Goal: Task Accomplishment & Management: Use online tool/utility

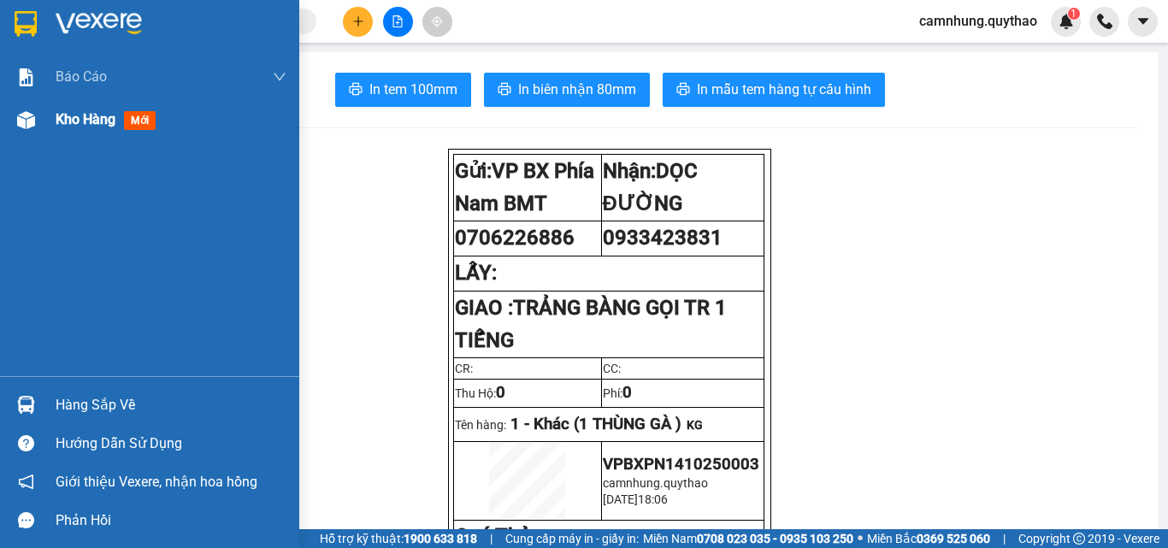
click at [88, 119] on span "Kho hàng" at bounding box center [86, 119] width 60 height 16
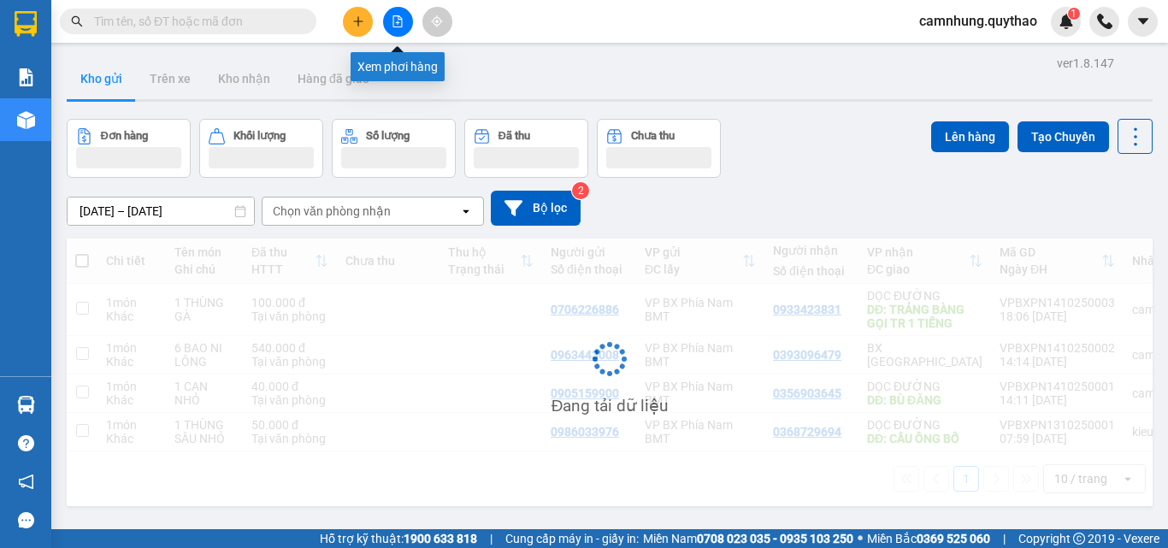
click at [386, 17] on button at bounding box center [398, 22] width 30 height 30
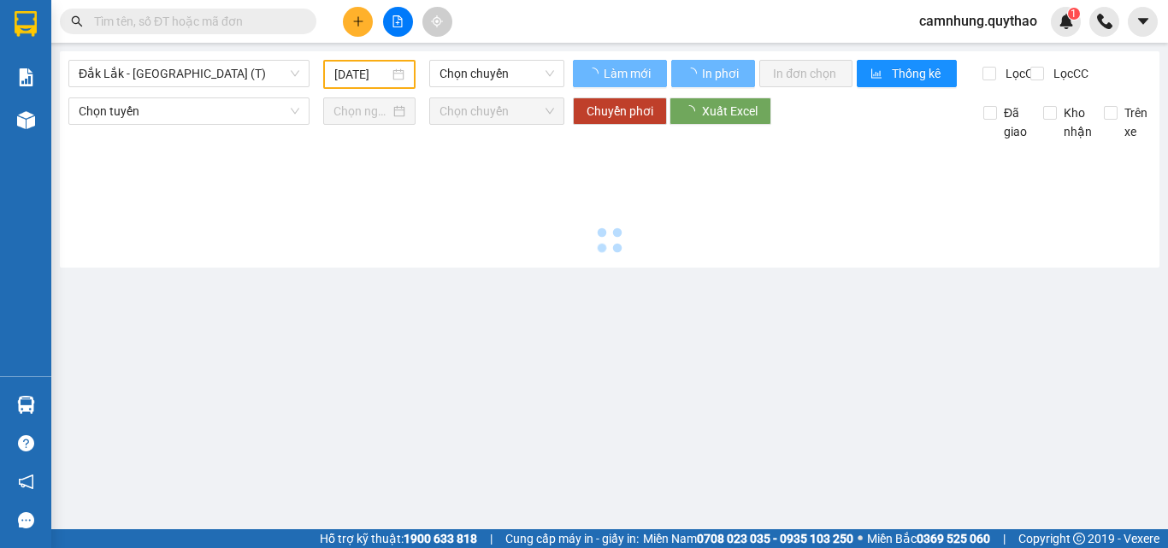
type input "[DATE]"
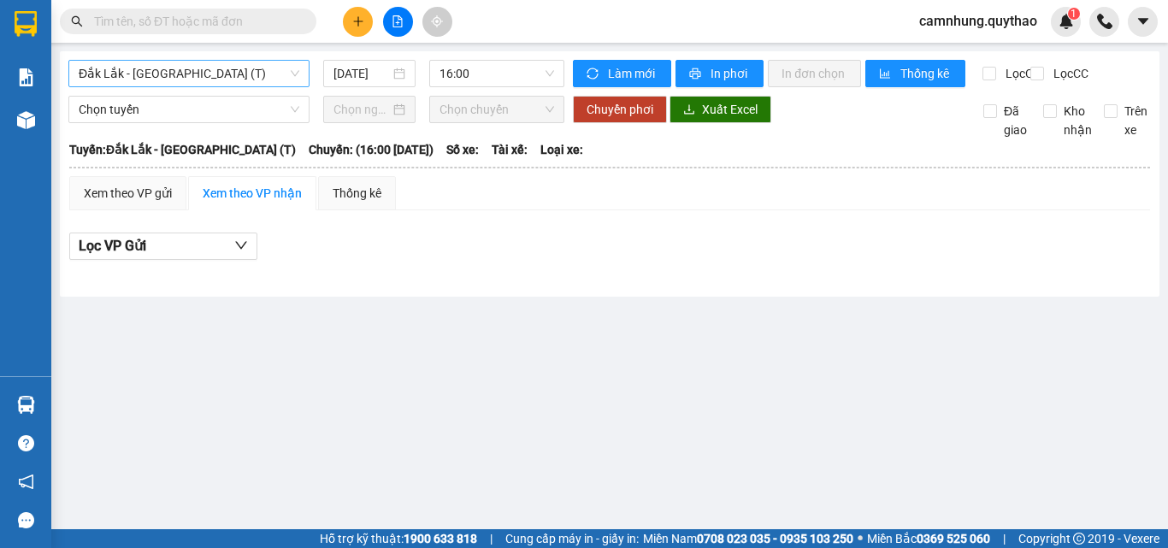
click at [209, 77] on span "Đắk Lắk - [GEOGRAPHIC_DATA] (T)" at bounding box center [189, 74] width 221 height 26
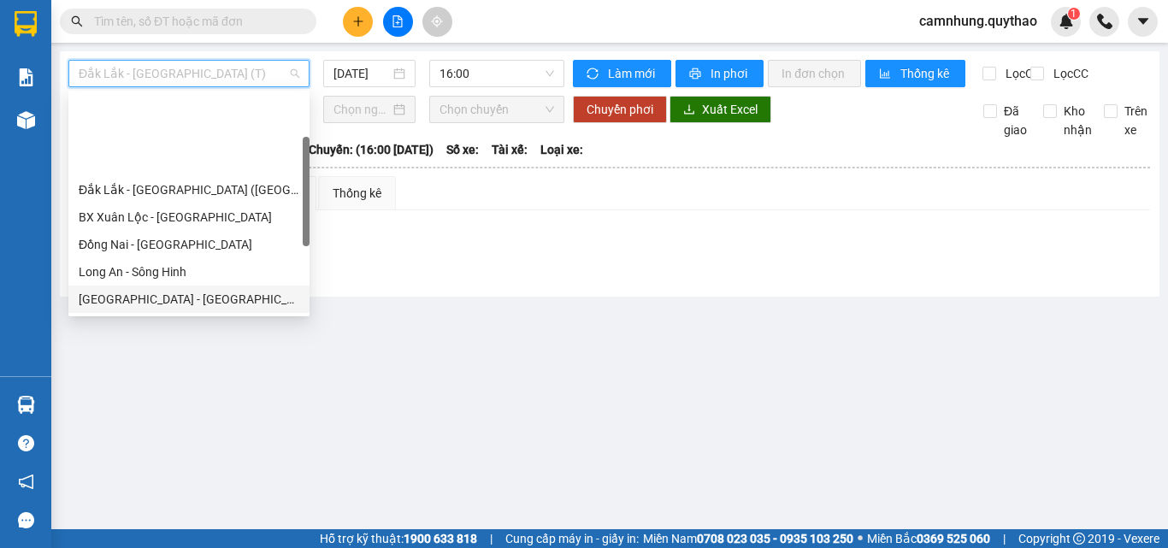
scroll to position [85, 0]
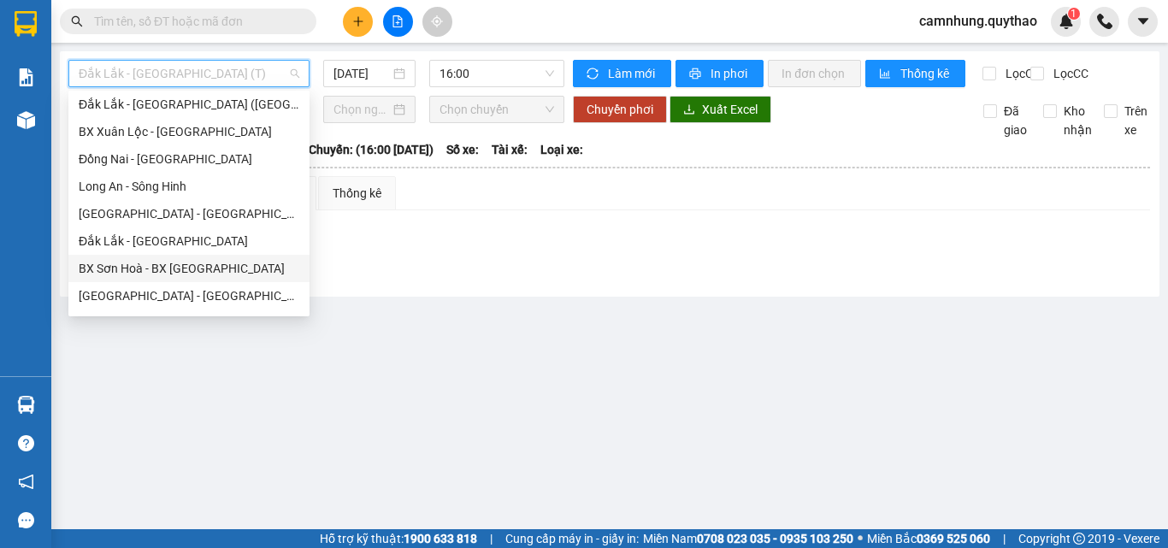
click at [143, 265] on div "BX Sơn Hoà - BX [GEOGRAPHIC_DATA]" at bounding box center [189, 268] width 221 height 19
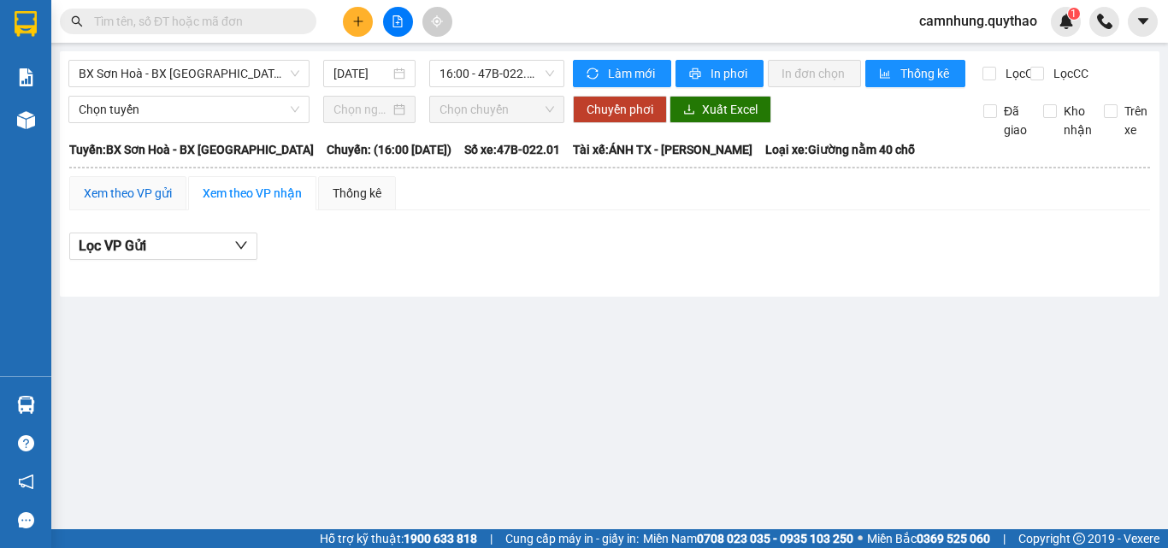
click at [121, 203] on div "Xem theo VP gửi" at bounding box center [128, 193] width 88 height 19
click at [470, 67] on span "16:00 - 47B-022.01" at bounding box center [496, 74] width 115 height 26
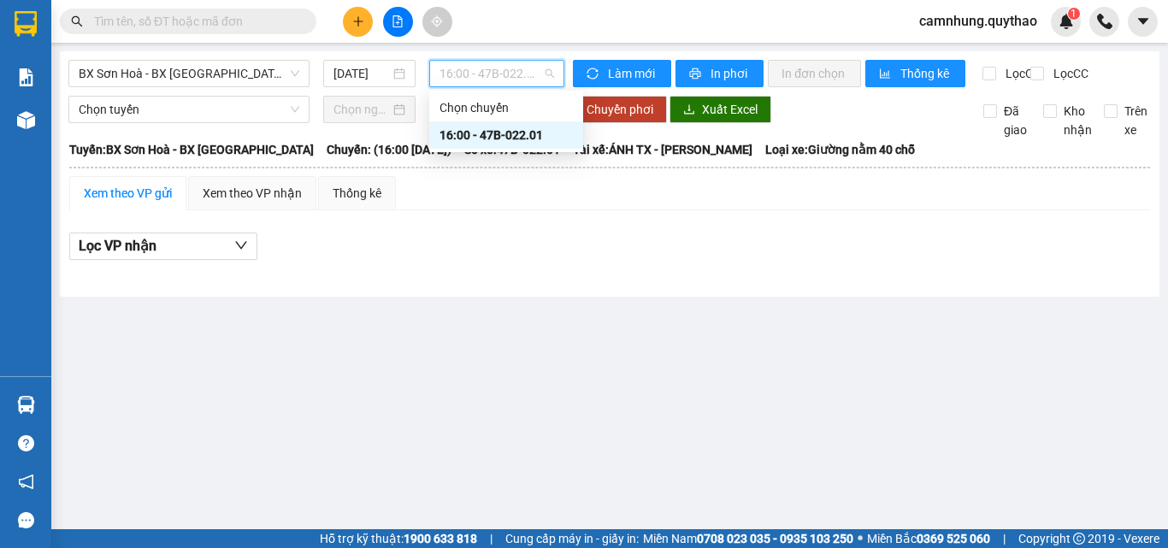
click at [492, 125] on div "16:00 - 47B-022.01" at bounding box center [506, 134] width 154 height 27
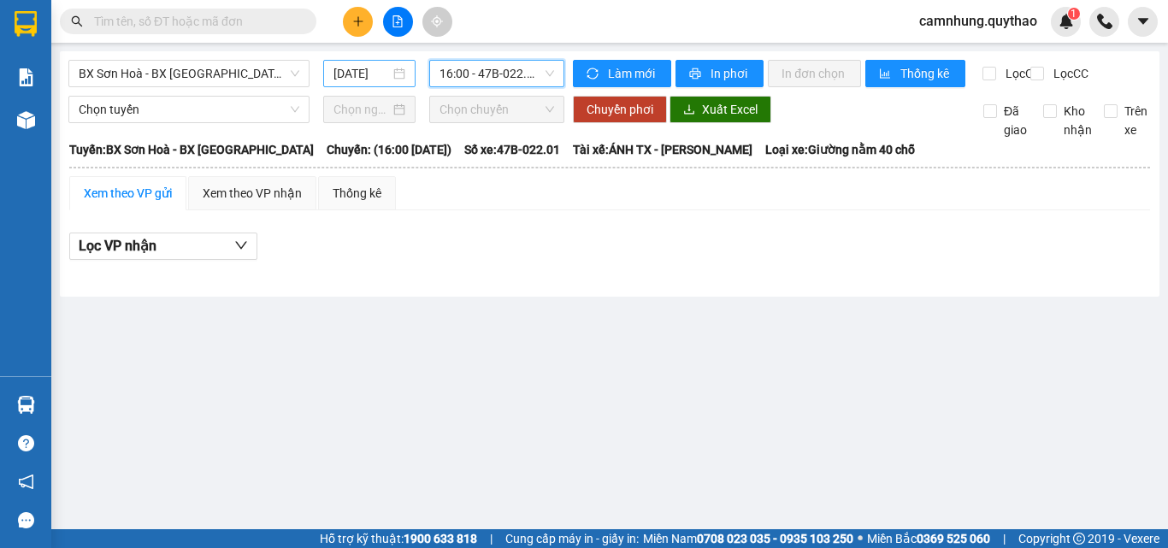
click at [345, 78] on input "[DATE]" at bounding box center [361, 73] width 56 height 19
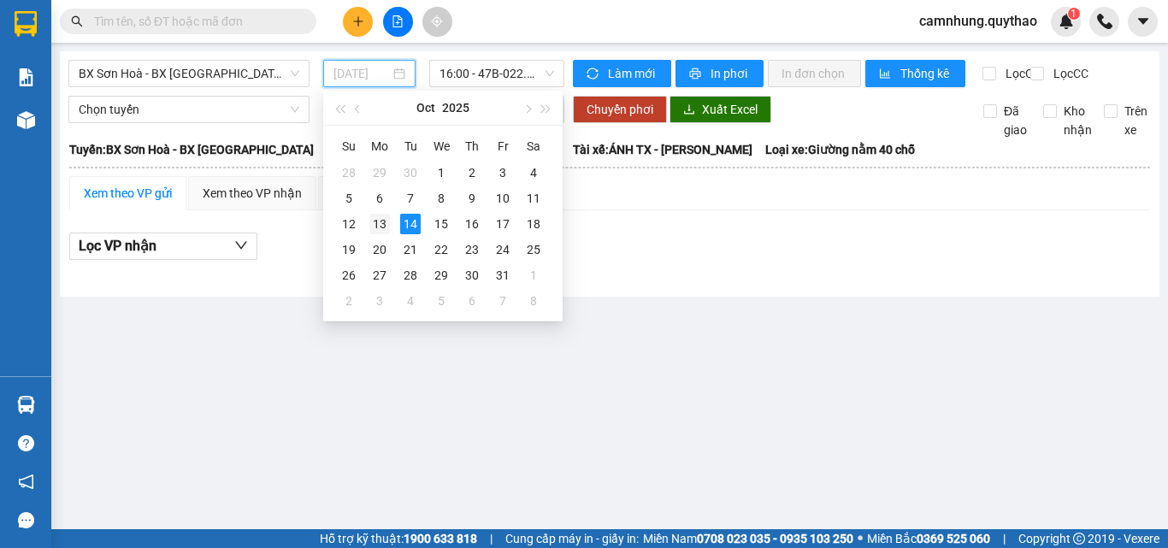
click at [390, 215] on td "13" at bounding box center [379, 224] width 31 height 26
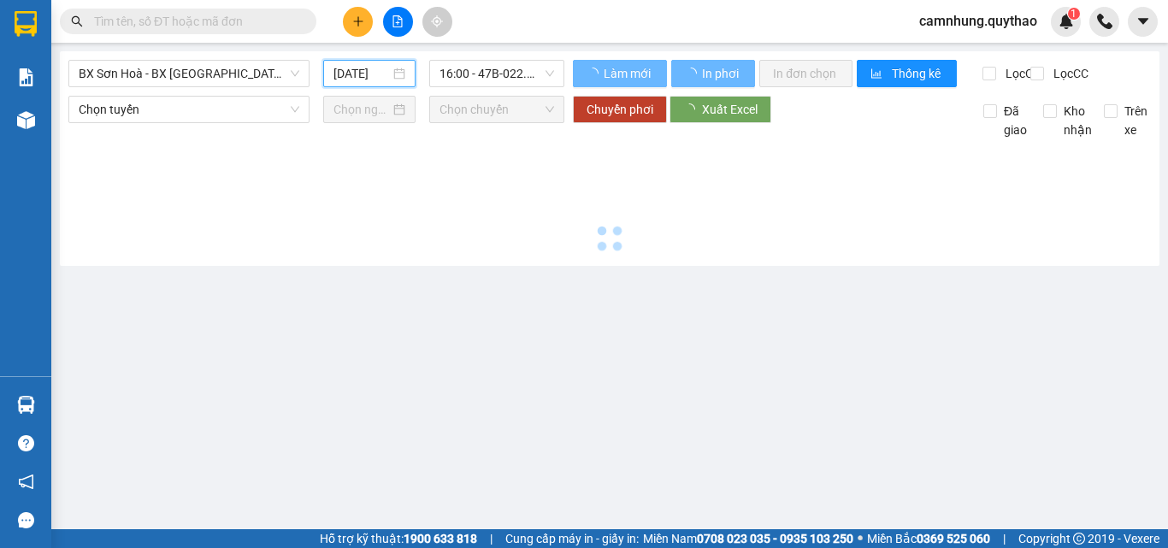
type input "[DATE]"
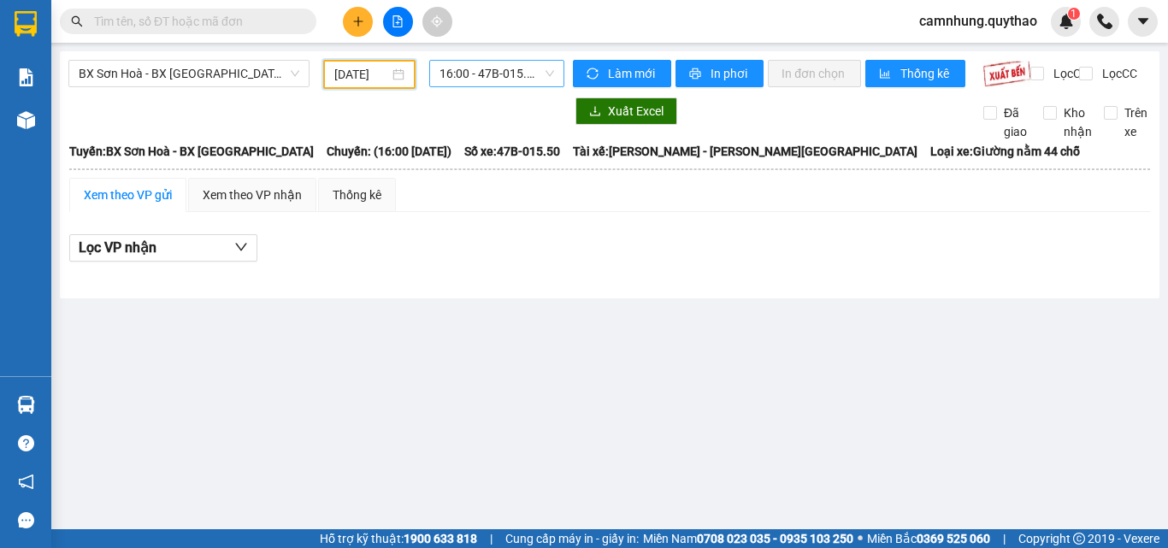
click at [459, 60] on div "16:00 - 47B-015.50" at bounding box center [496, 73] width 135 height 27
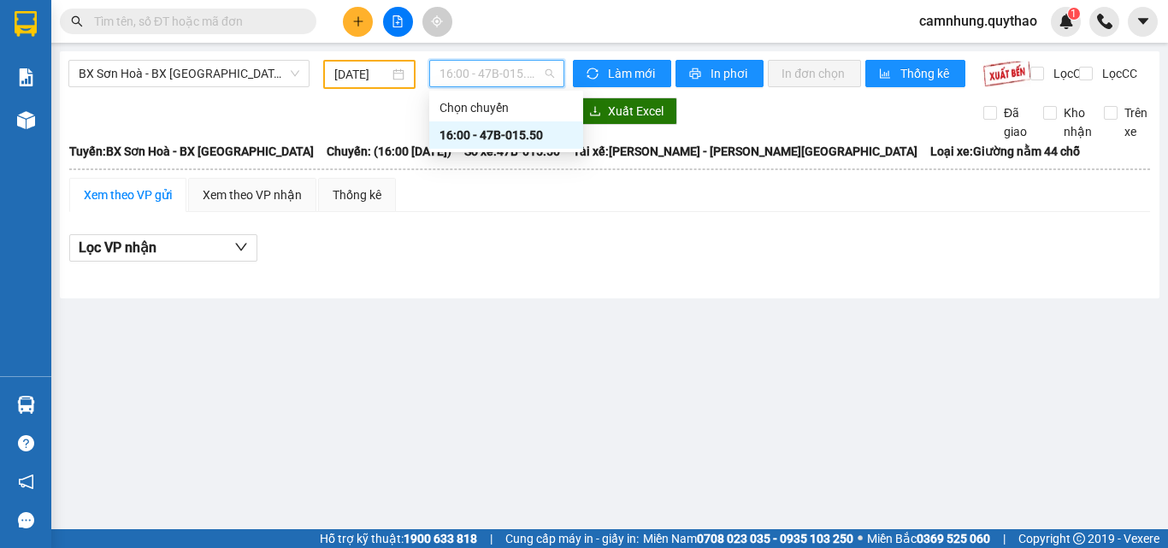
click at [480, 125] on div "16:00 - 47B-015.50" at bounding box center [506, 134] width 154 height 27
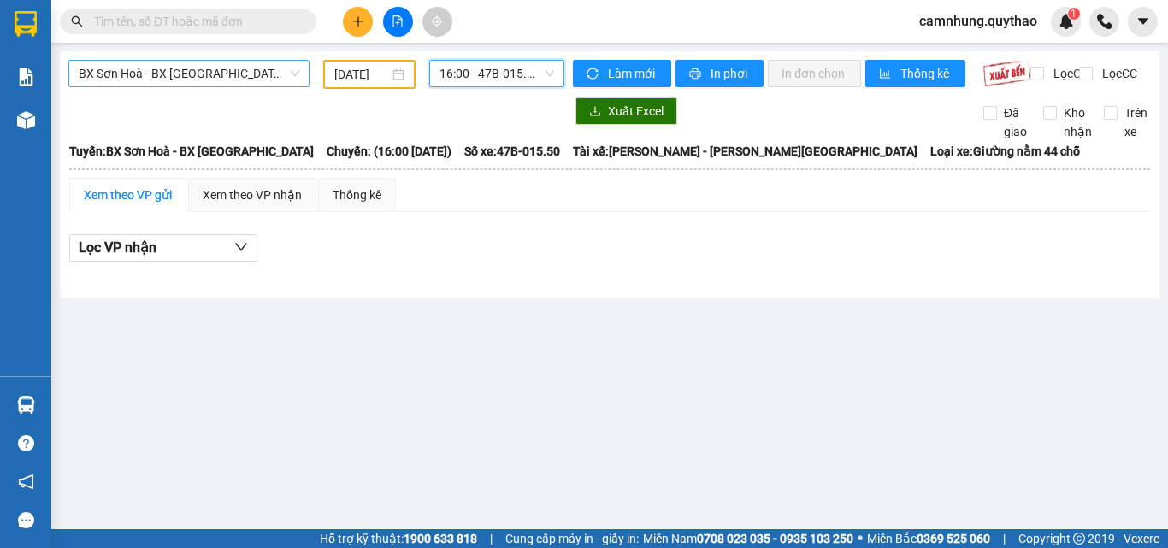
click at [197, 74] on span "BX Sơn Hoà - BX [GEOGRAPHIC_DATA]" at bounding box center [189, 74] width 221 height 26
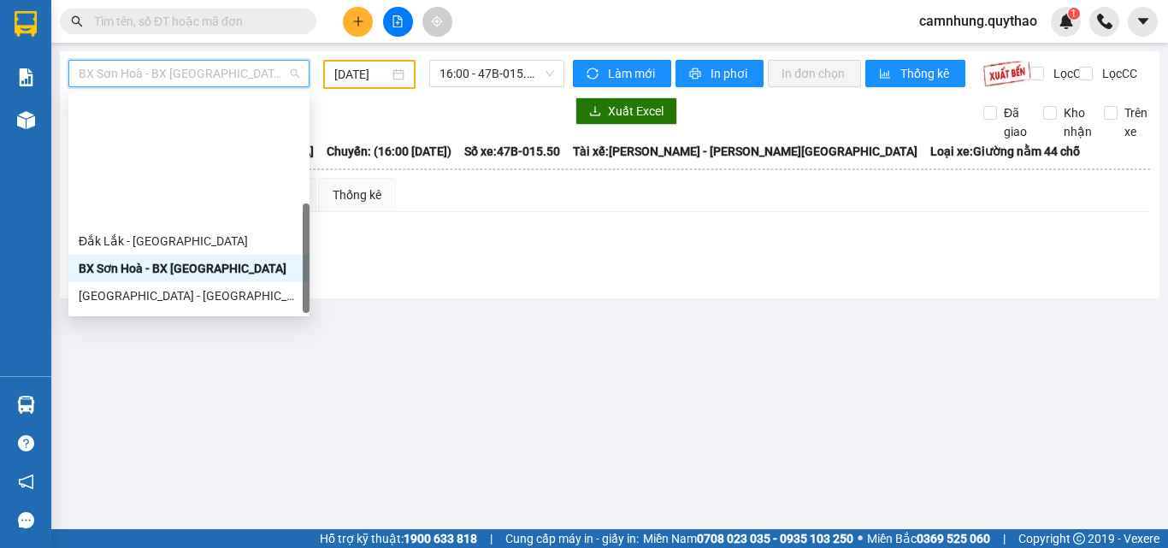
scroll to position [246, 0]
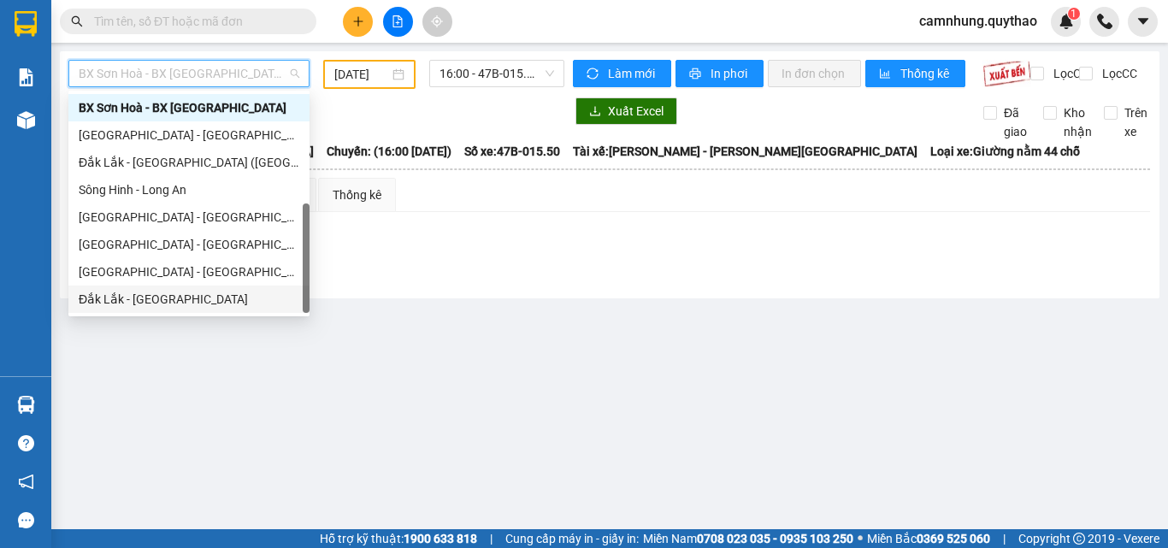
click at [119, 294] on div "Đắk Lắk - [GEOGRAPHIC_DATA]" at bounding box center [189, 299] width 221 height 19
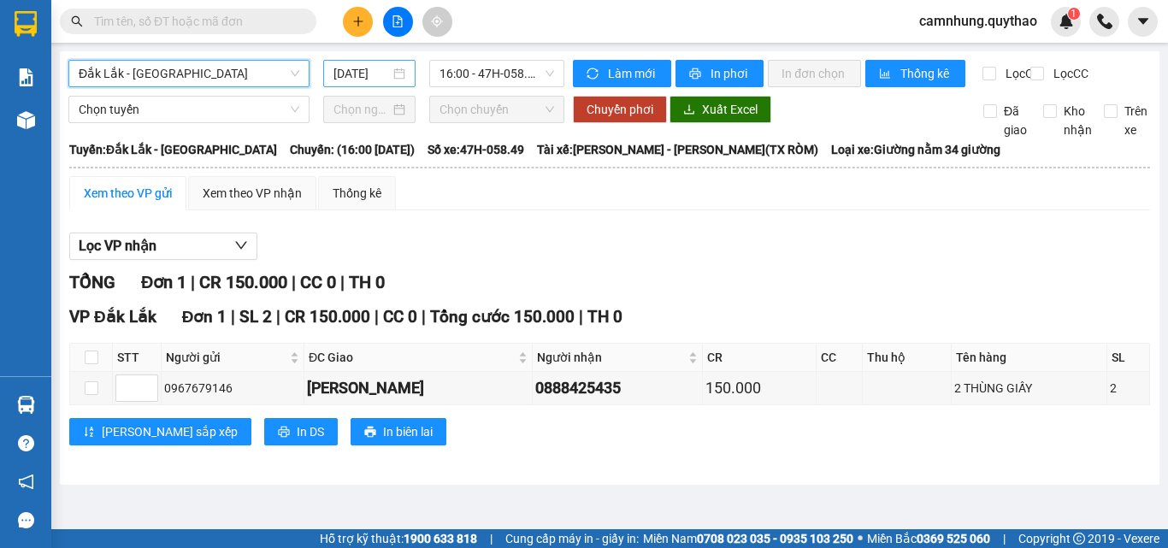
click at [355, 79] on input "[DATE]" at bounding box center [361, 73] width 56 height 19
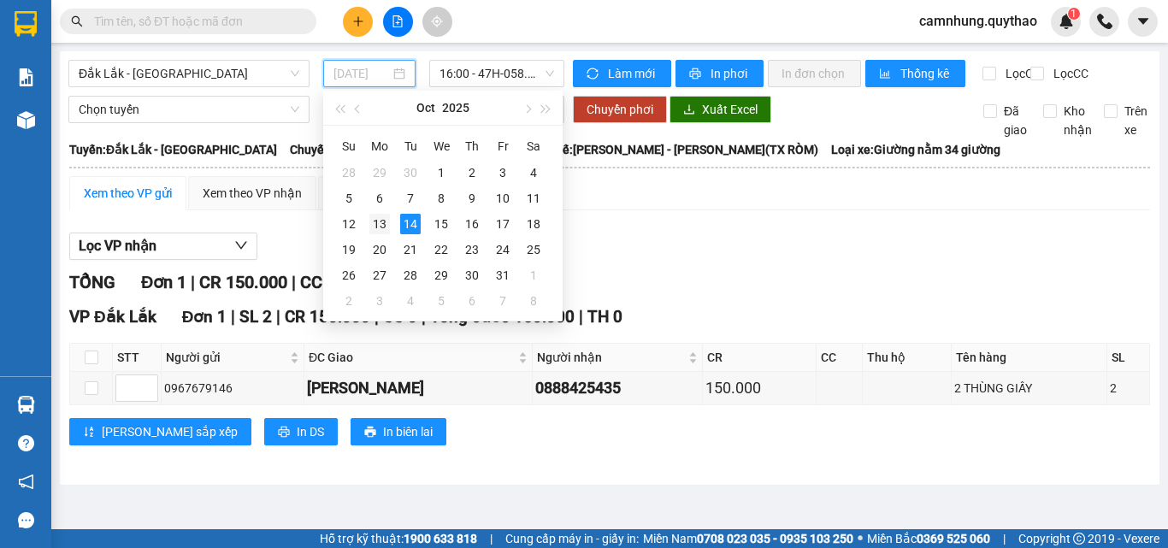
click at [381, 225] on div "13" at bounding box center [379, 224] width 21 height 21
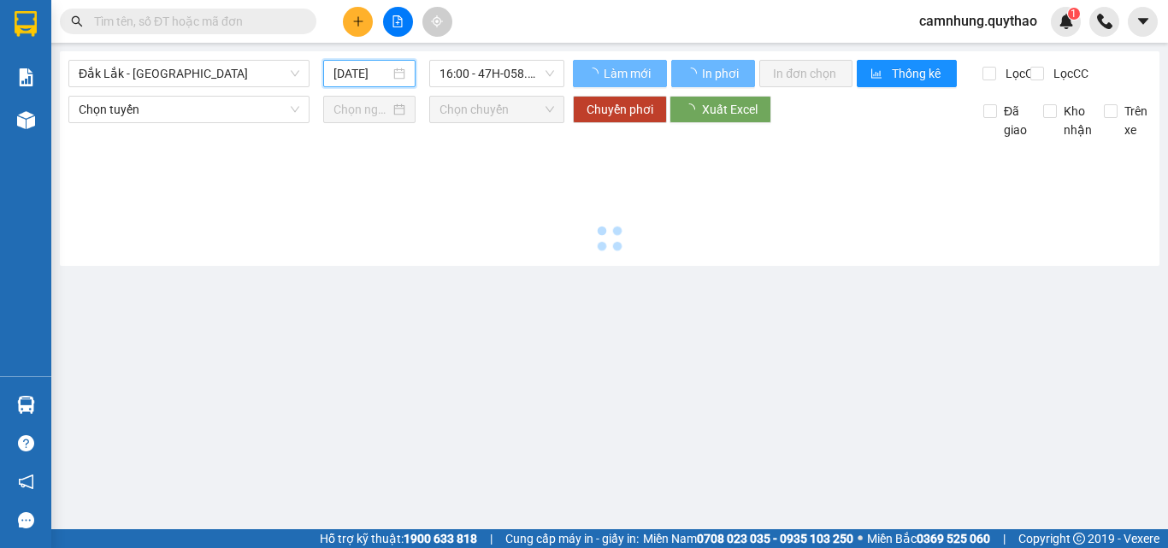
type input "[DATE]"
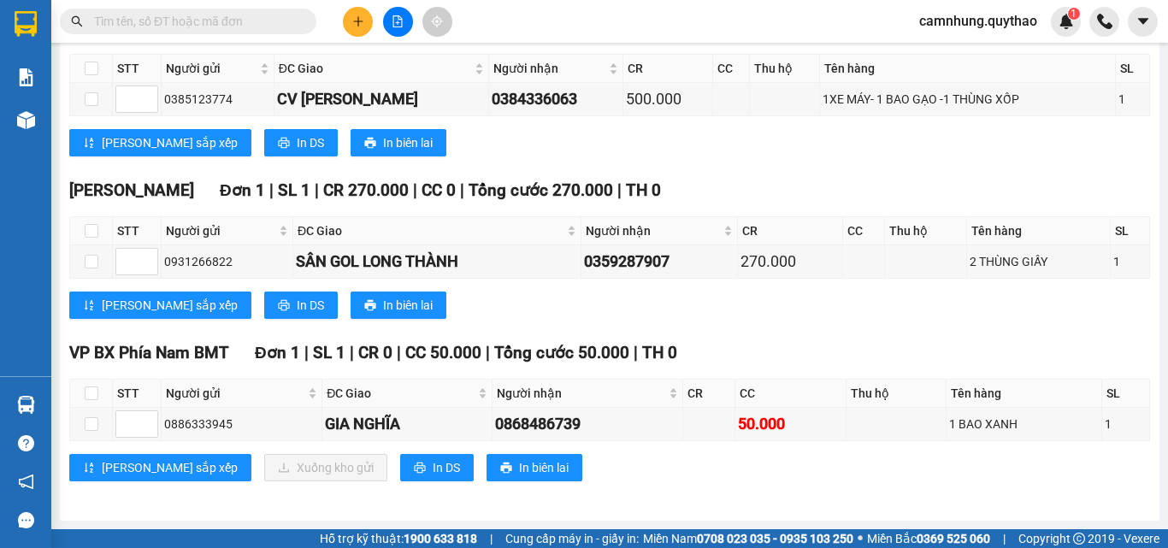
scroll to position [303, 0]
click at [414, 472] on icon "printer" at bounding box center [420, 468] width 12 height 12
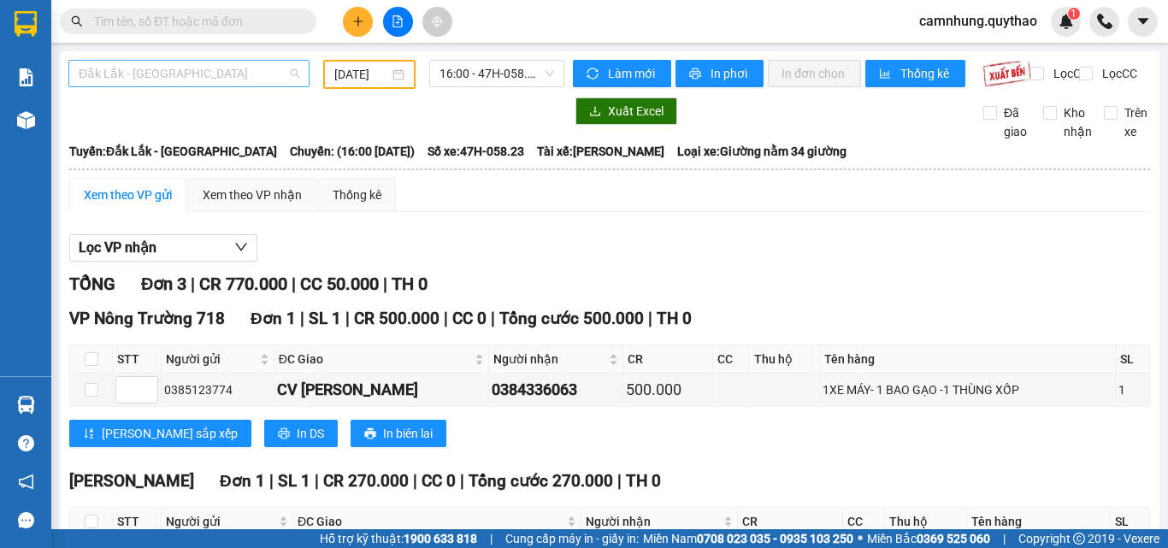
click at [150, 63] on span "Đắk Lắk - [GEOGRAPHIC_DATA]" at bounding box center [189, 74] width 221 height 26
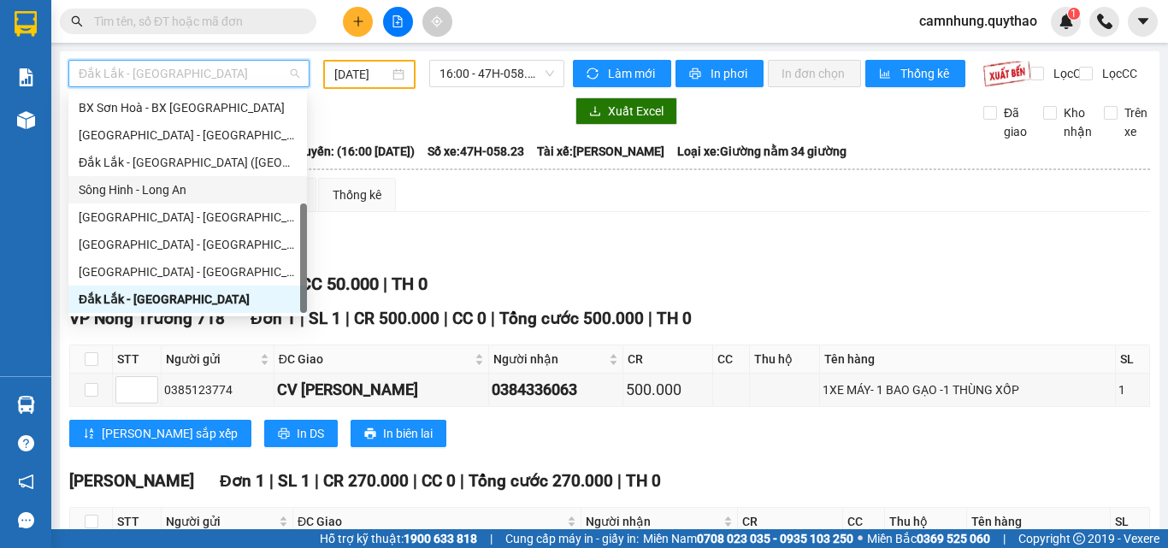
click at [145, 188] on div "Sông Hinh - Long An" at bounding box center [188, 189] width 218 height 19
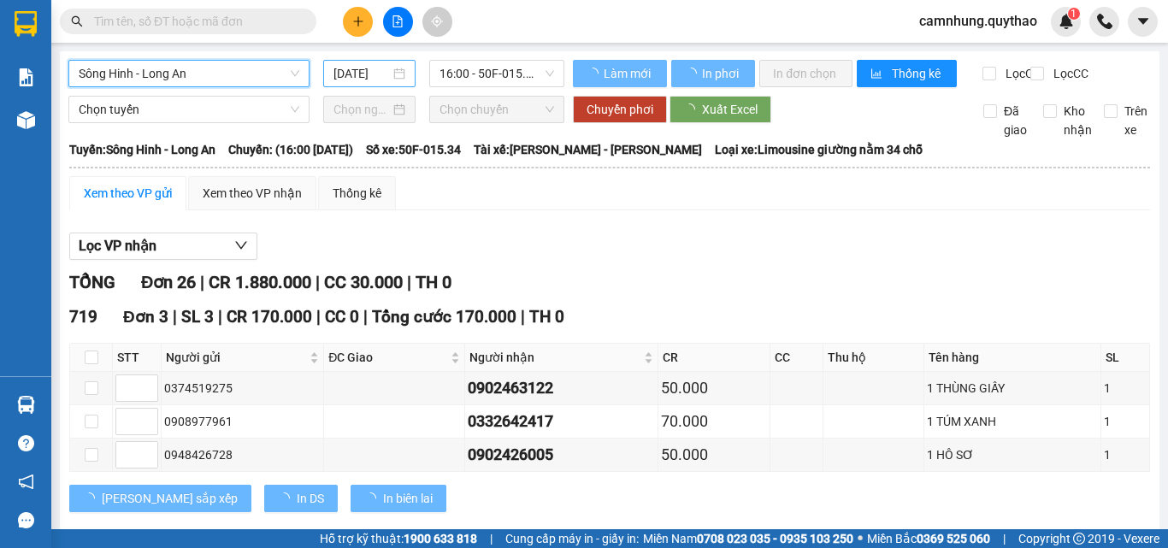
click at [356, 73] on input "[DATE]" at bounding box center [361, 73] width 56 height 19
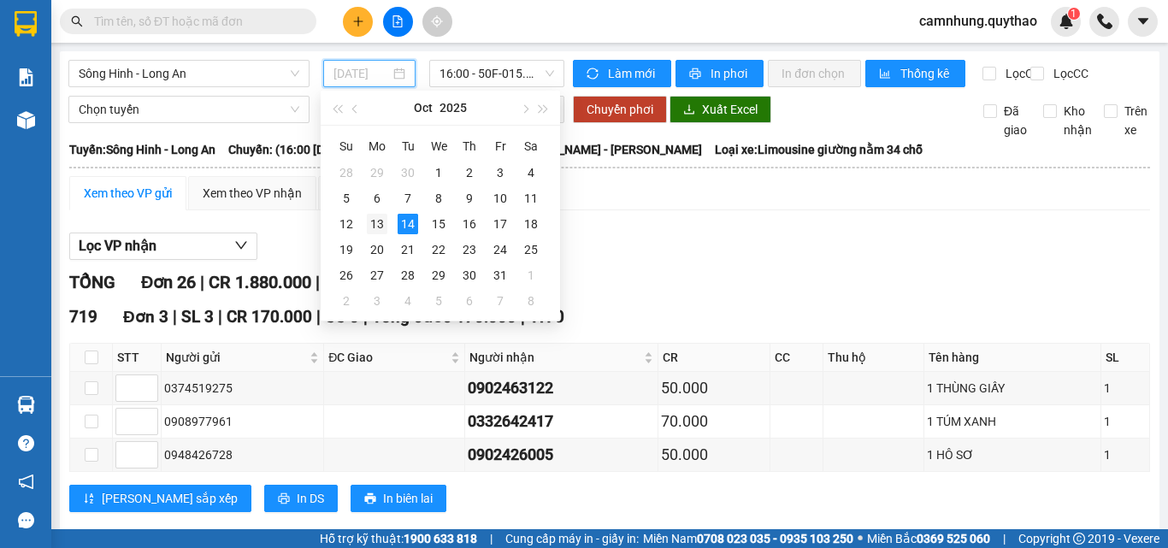
click at [377, 222] on div "13" at bounding box center [377, 224] width 21 height 21
type input "[DATE]"
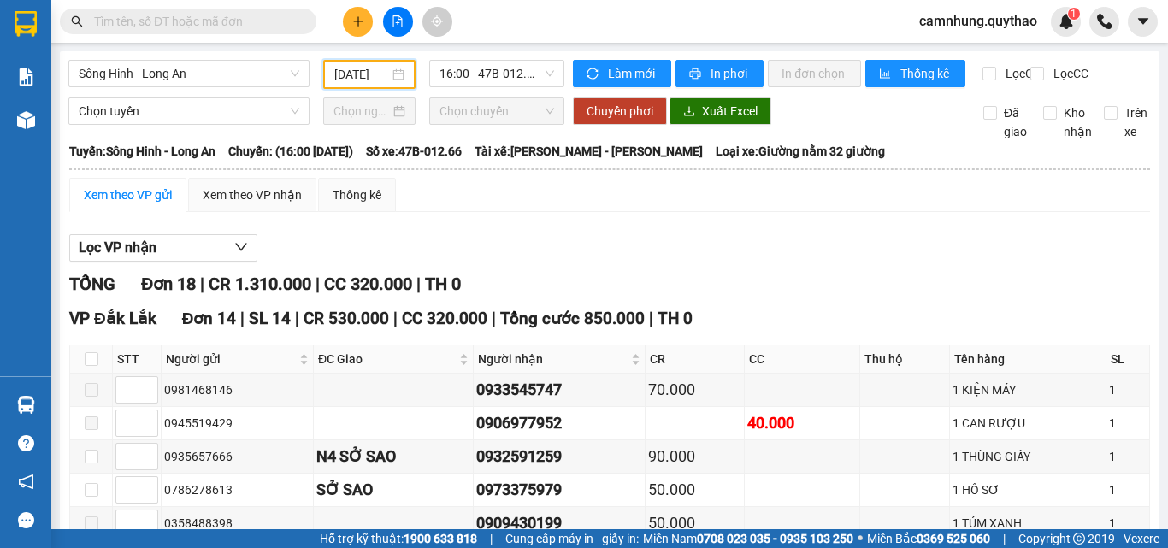
click at [501, 89] on div "Sông Hinh - Long An [DATE] 16:00 - 47B-012.66" at bounding box center [316, 74] width 496 height 29
click at [499, 81] on span "16:00 - 47B-012.66" at bounding box center [496, 74] width 115 height 26
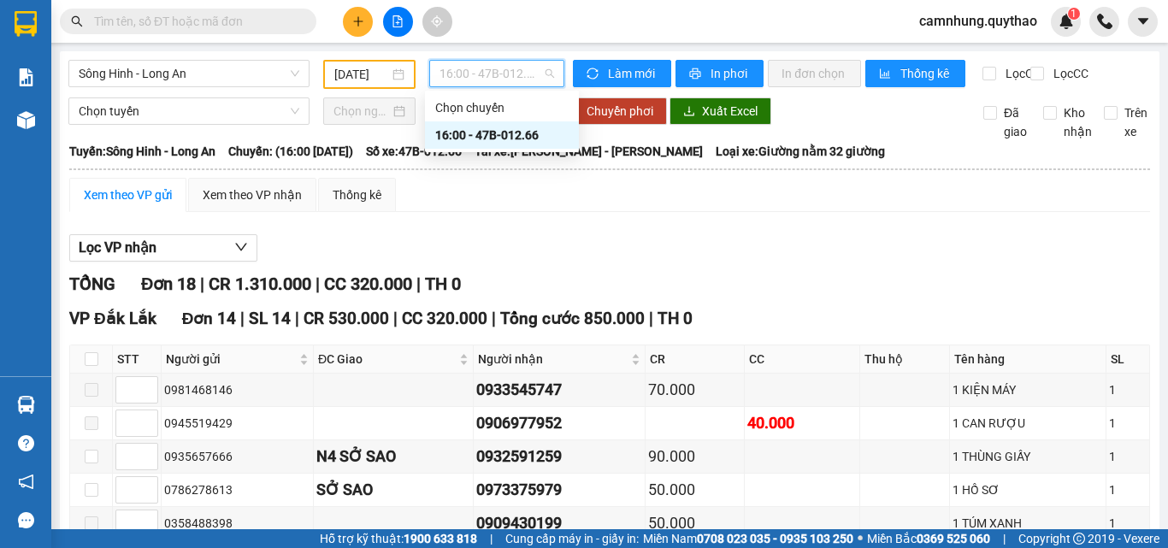
click at [489, 126] on div "16:00 - 47B-012.66" at bounding box center [501, 135] width 133 height 19
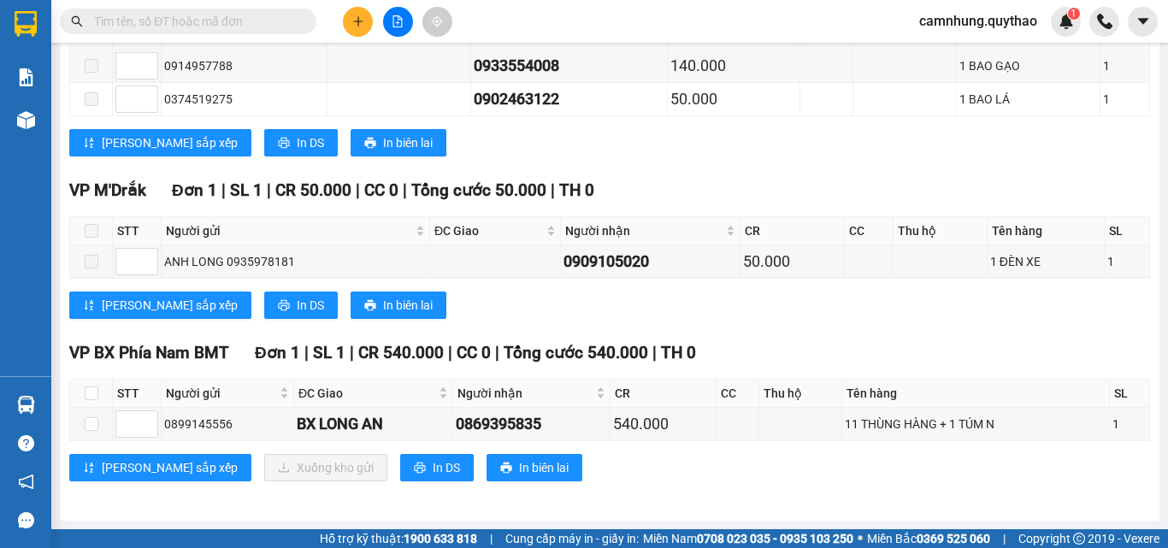
scroll to position [933, 0]
click at [400, 475] on button "In DS" at bounding box center [437, 467] width 74 height 27
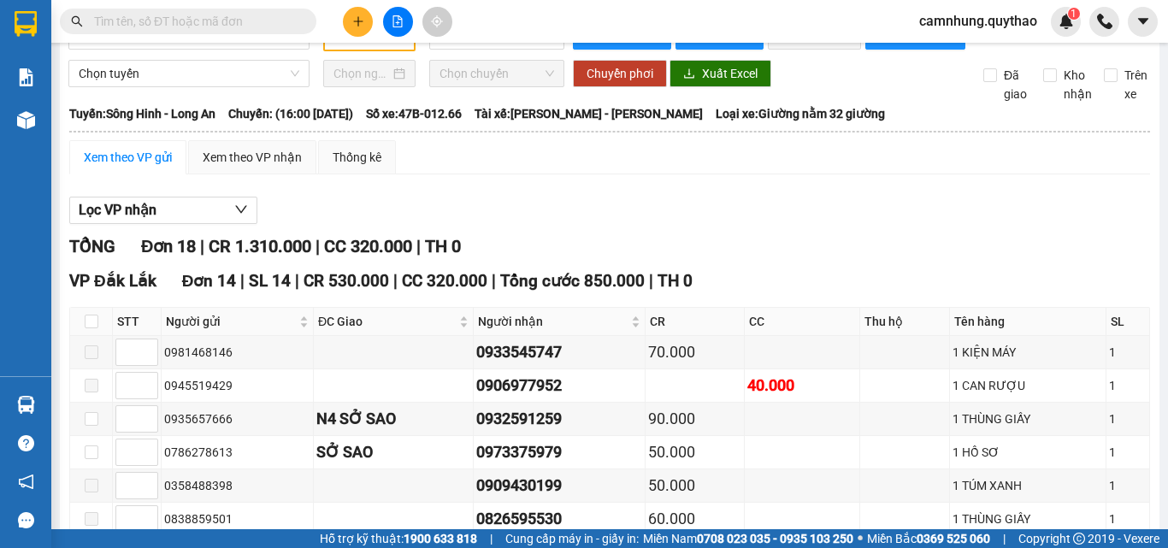
scroll to position [0, 0]
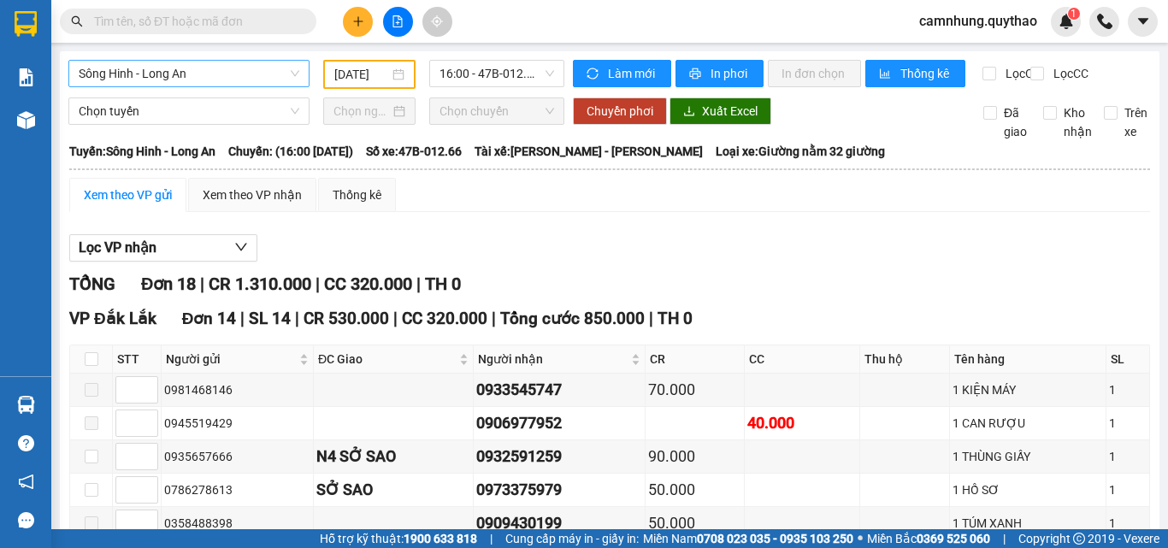
click at [184, 68] on span "Sông Hinh - Long An" at bounding box center [189, 74] width 221 height 26
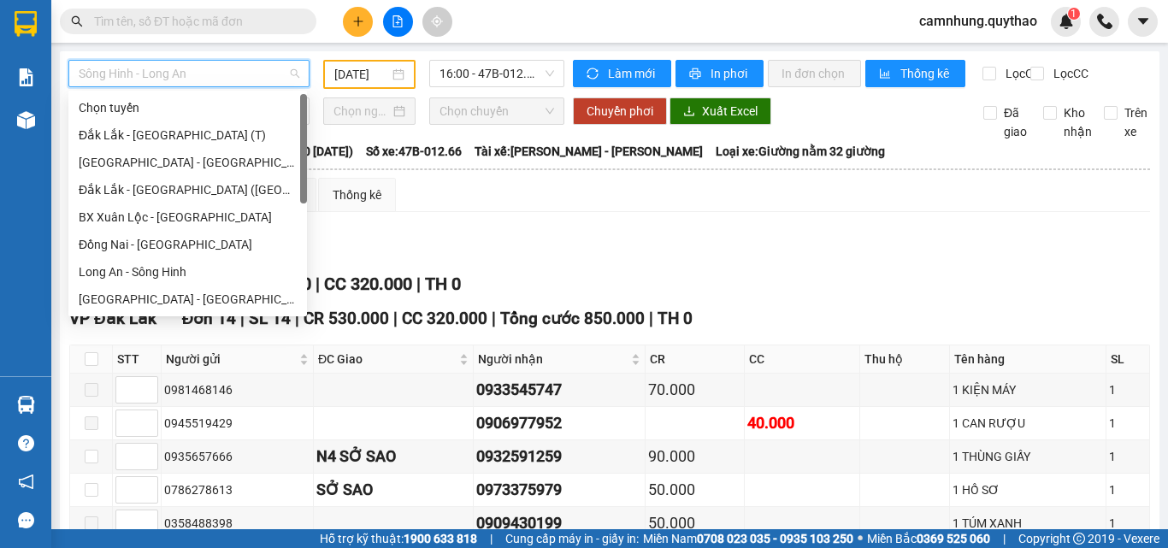
scroll to position [246, 0]
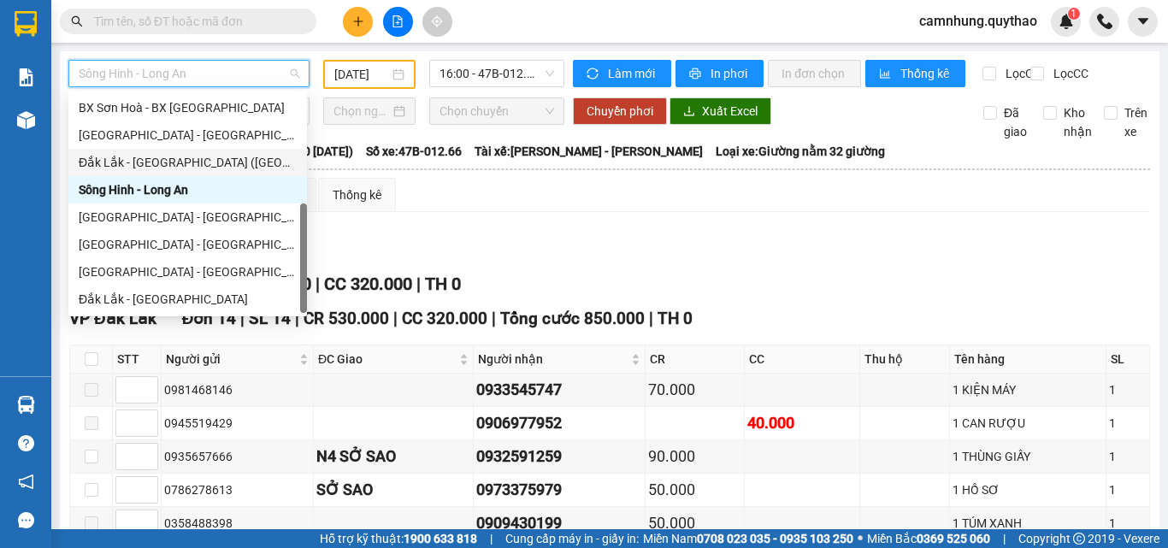
click at [143, 164] on div "Đắk Lắk - [GEOGRAPHIC_DATA] ([GEOGRAPHIC_DATA] mới)" at bounding box center [188, 162] width 218 height 19
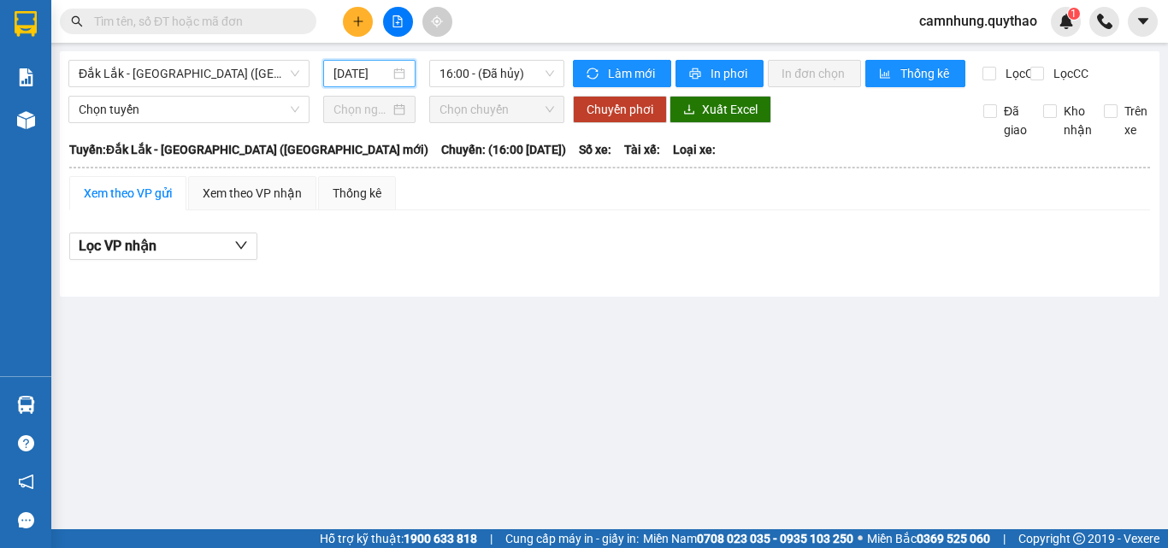
click at [356, 77] on input "[DATE]" at bounding box center [361, 73] width 56 height 19
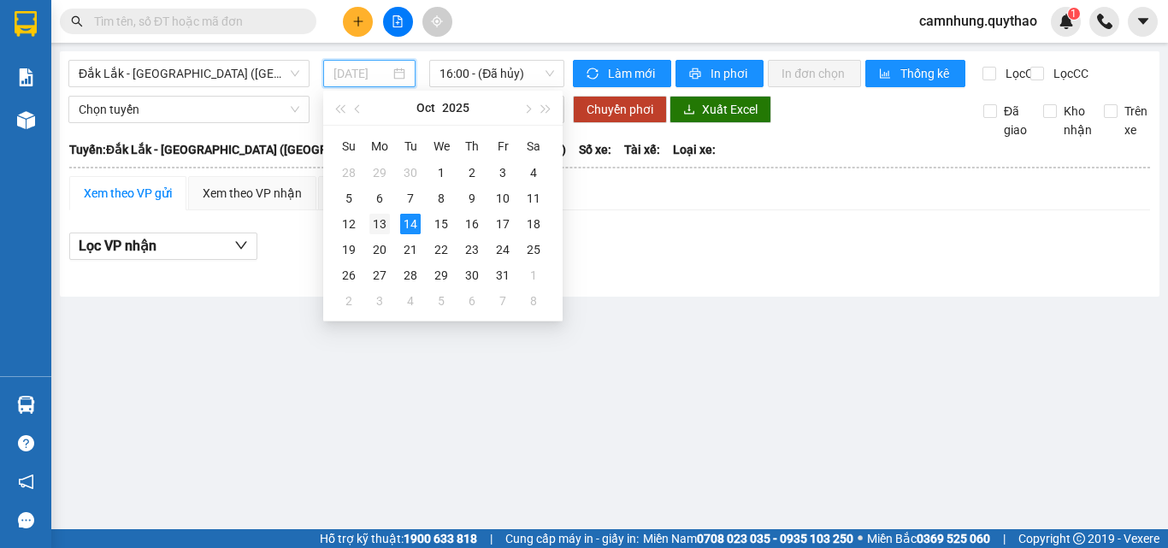
click at [380, 220] on div "13" at bounding box center [379, 224] width 21 height 21
type input "[DATE]"
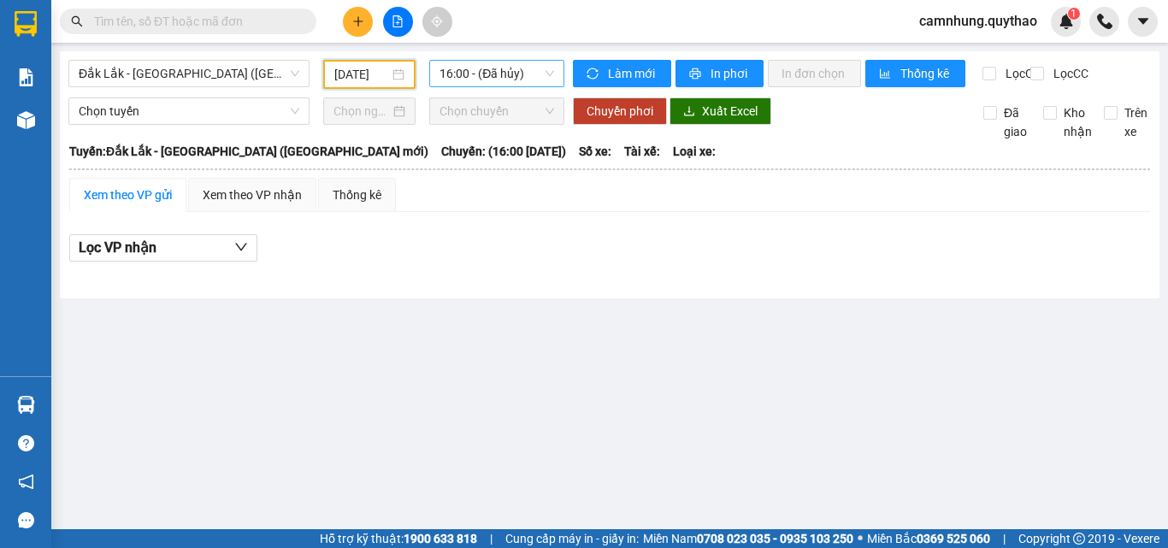
click at [478, 76] on span "16:00 - (Đã hủy)" at bounding box center [496, 74] width 115 height 26
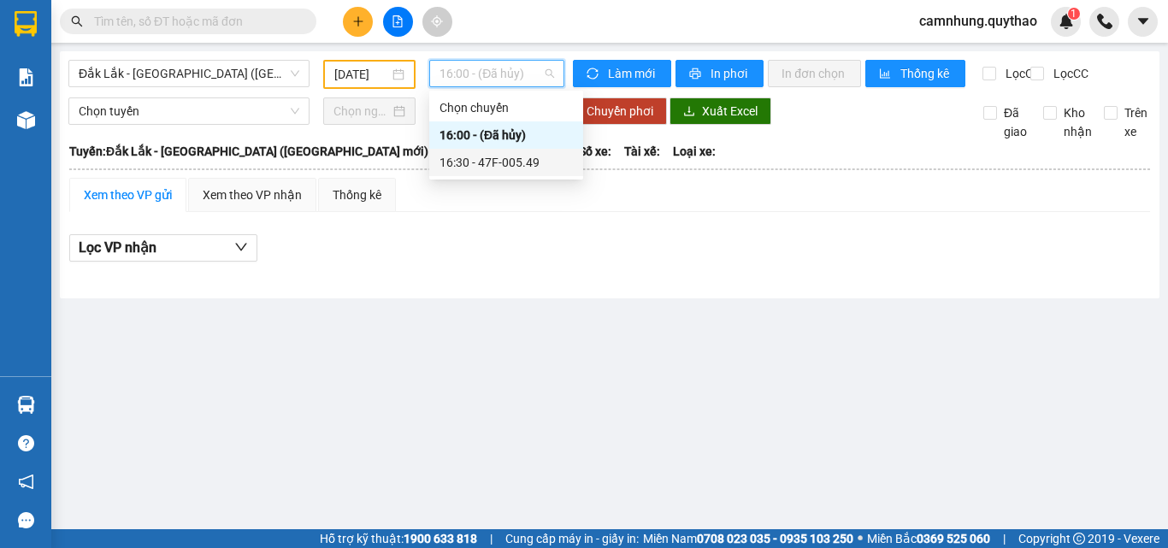
click at [501, 160] on div "16:30 - 47F-005.49" at bounding box center [505, 162] width 133 height 19
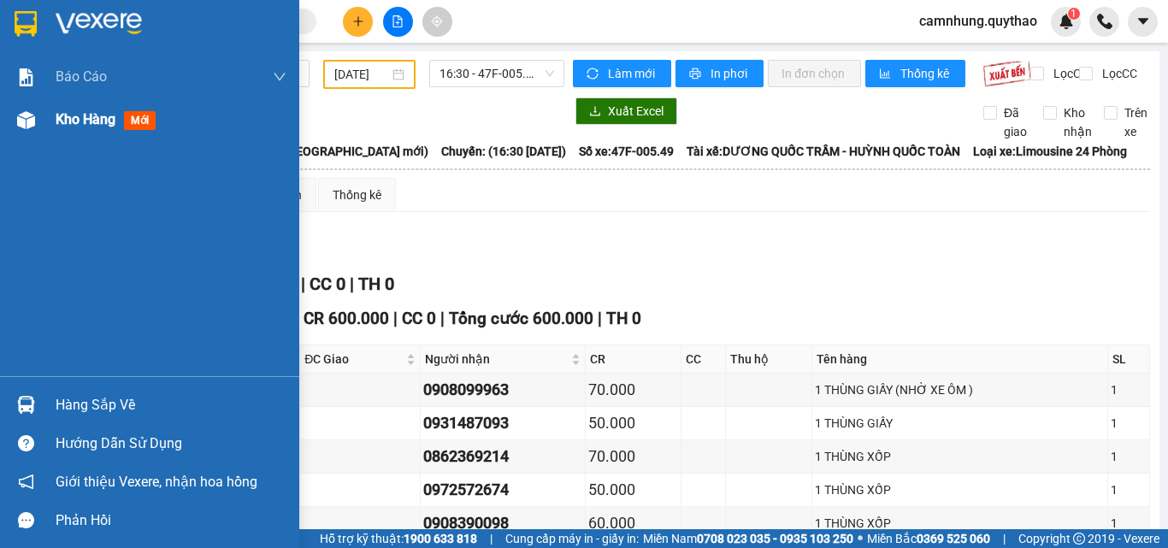
click at [95, 123] on span "Kho hàng" at bounding box center [86, 119] width 60 height 16
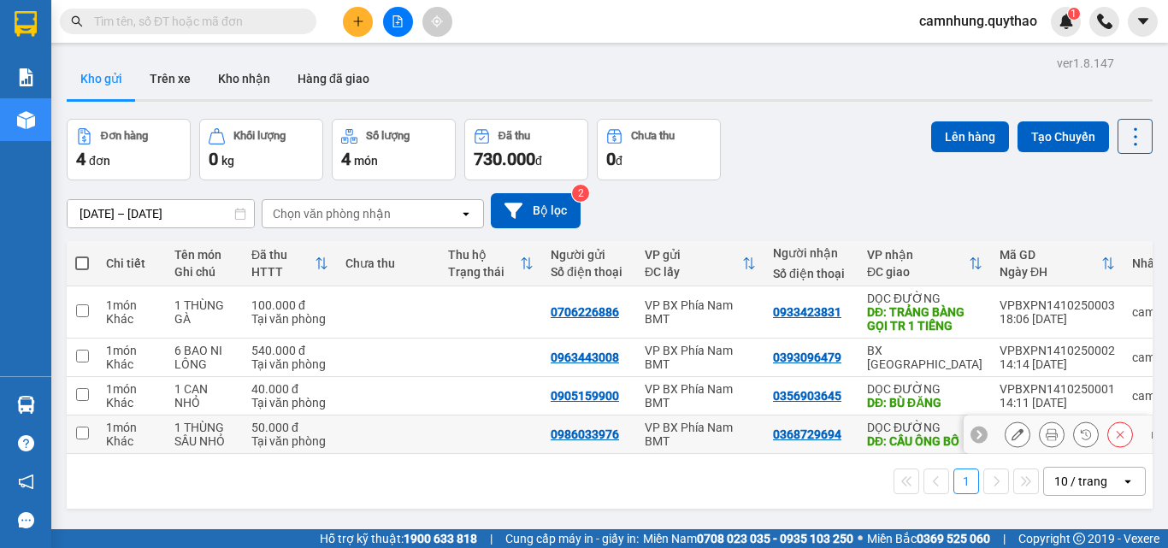
click at [427, 438] on td at bounding box center [388, 434] width 103 height 38
checkbox input "true"
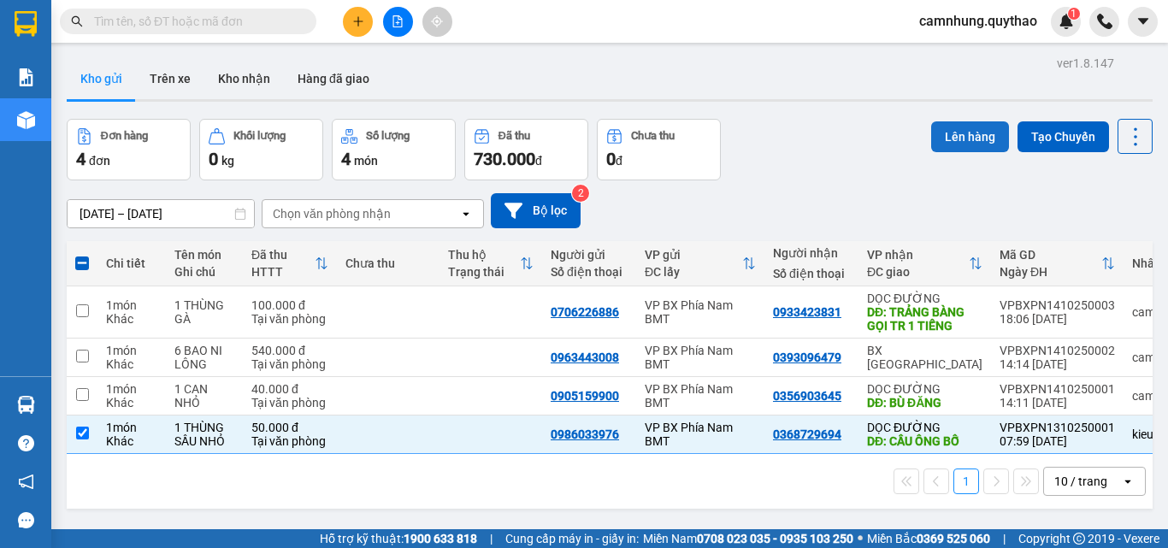
click at [939, 132] on button "Lên hàng" at bounding box center [970, 136] width 78 height 31
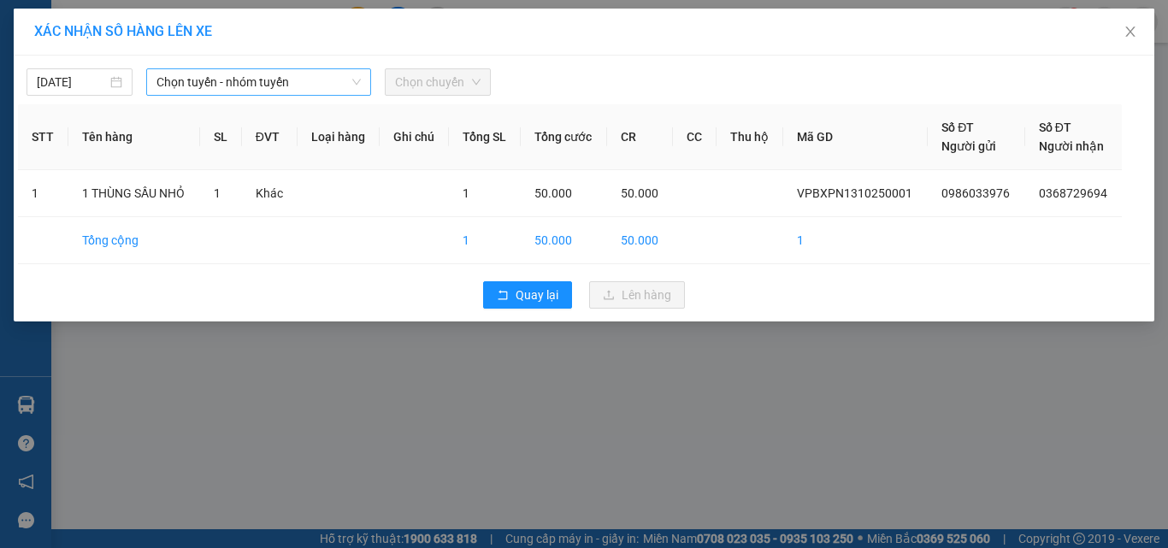
click at [221, 77] on span "Chọn tuyến - nhóm tuyến" at bounding box center [258, 82] width 204 height 26
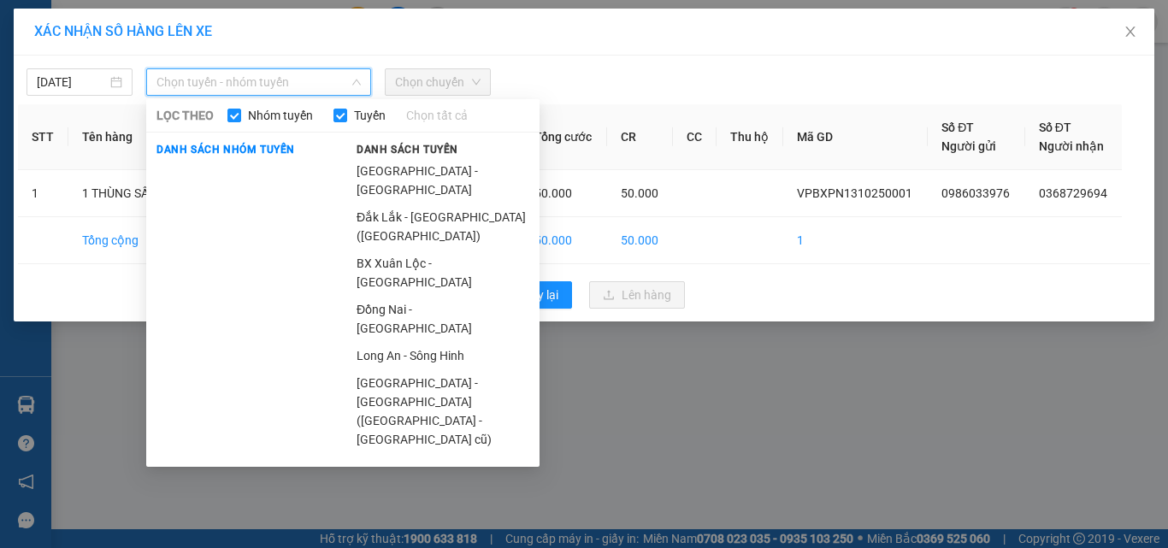
scroll to position [40, 0]
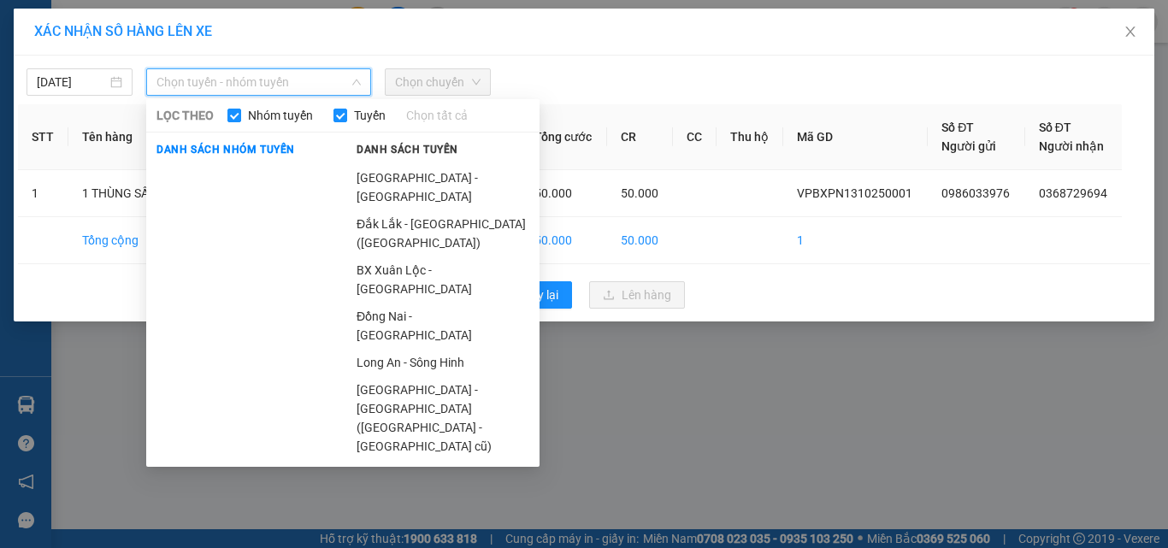
drag, startPoint x: 413, startPoint y: 338, endPoint x: 412, endPoint y: 90, distance: 248.7
click at [413, 460] on li "Đắk Lắk - [GEOGRAPHIC_DATA]" at bounding box center [442, 473] width 193 height 27
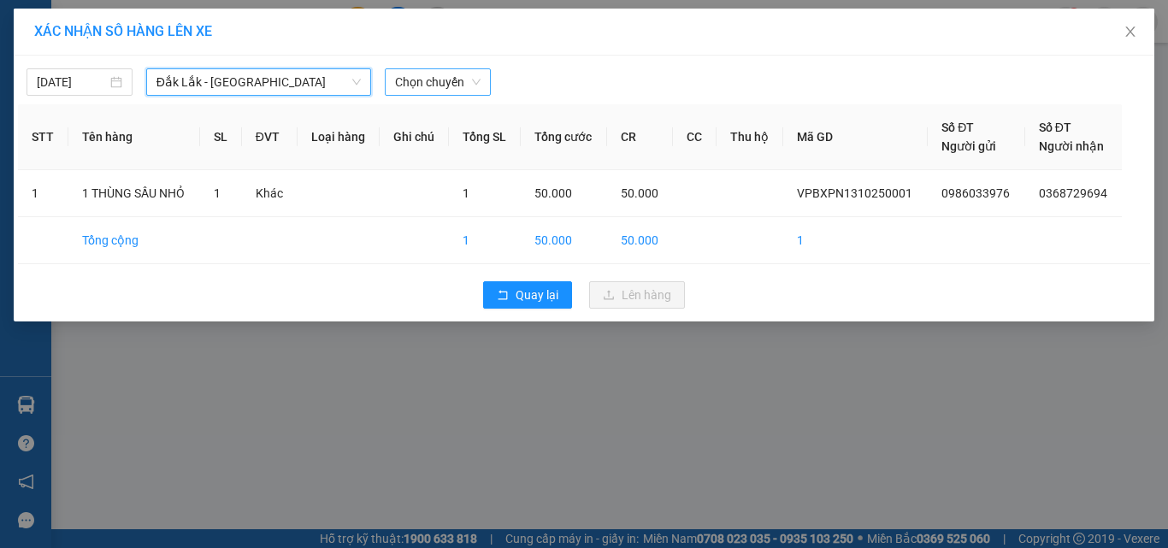
click at [423, 85] on span "Chọn chuyến" at bounding box center [437, 82] width 85 height 26
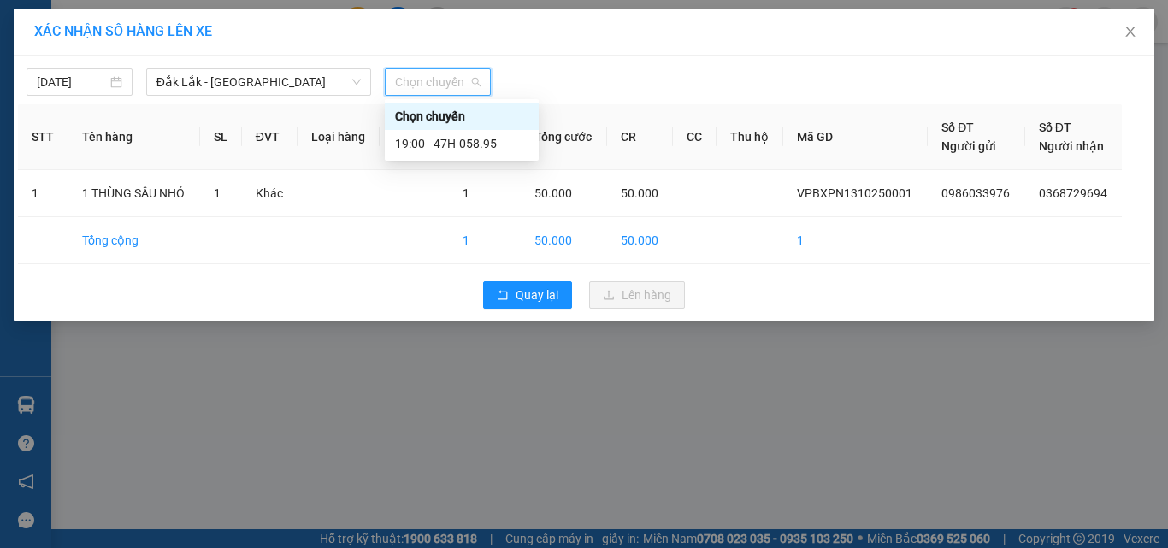
click at [442, 128] on div "Chọn chuyến" at bounding box center [462, 116] width 154 height 27
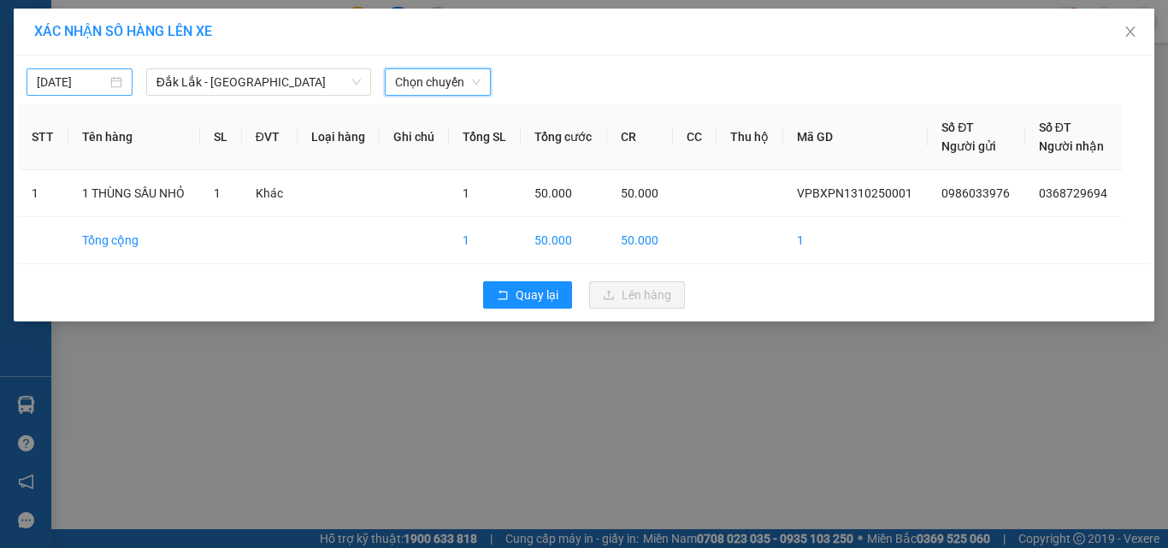
click at [85, 84] on input "[DATE]" at bounding box center [72, 82] width 70 height 19
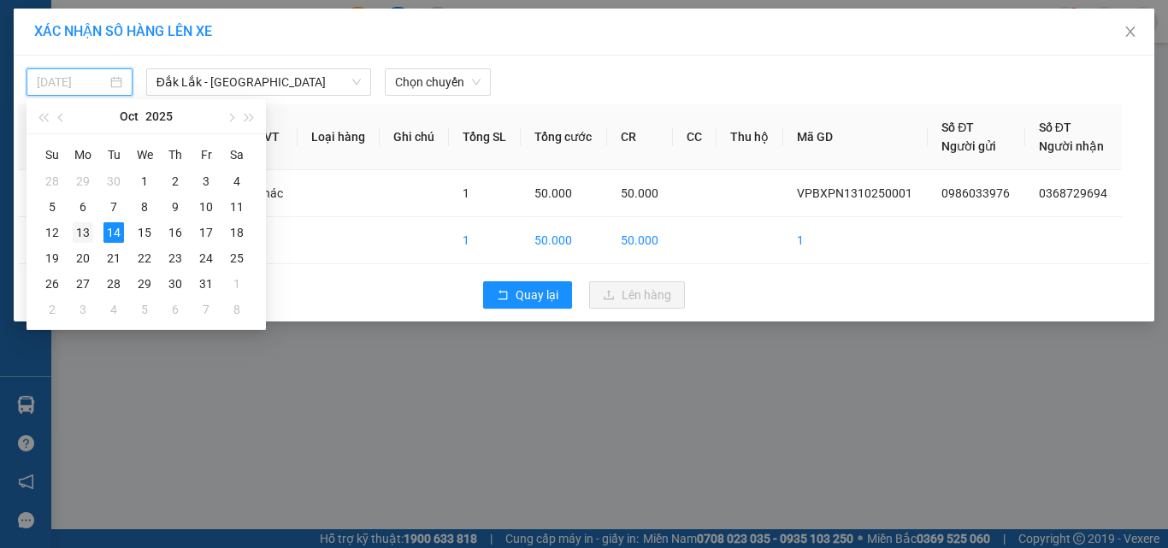
click at [84, 232] on div "13" at bounding box center [83, 232] width 21 height 21
type input "[DATE]"
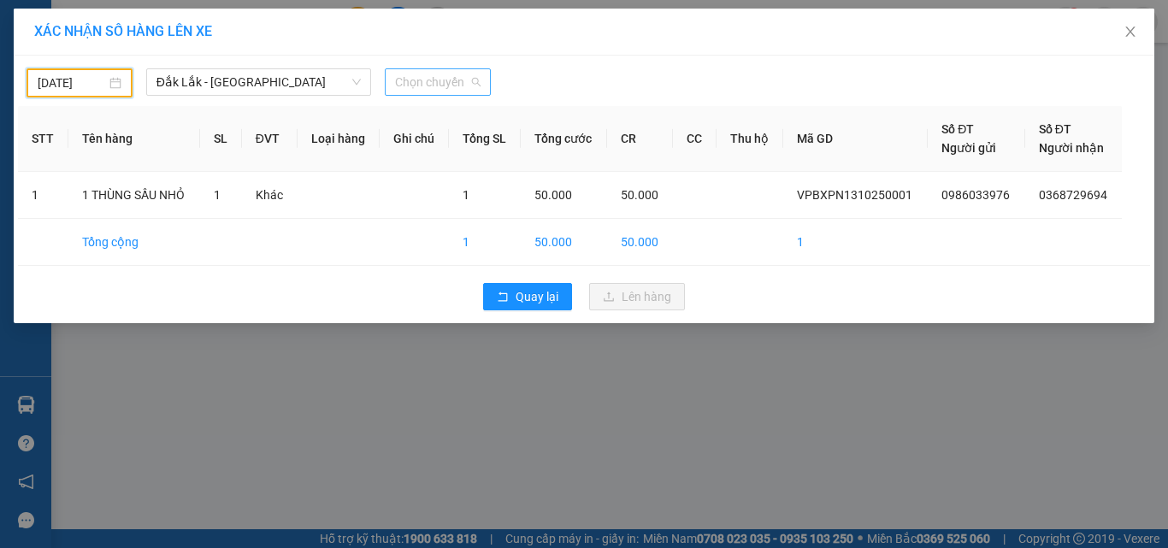
click at [441, 93] on span "Chọn chuyến" at bounding box center [437, 82] width 85 height 26
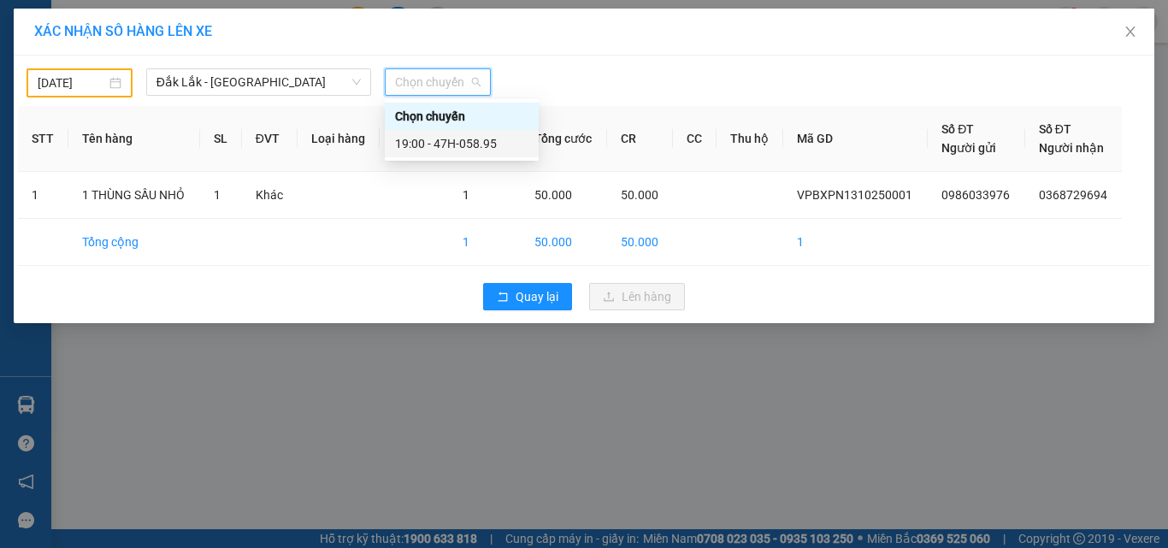
click at [427, 140] on div "19:00 - 47H-058.95" at bounding box center [461, 143] width 133 height 19
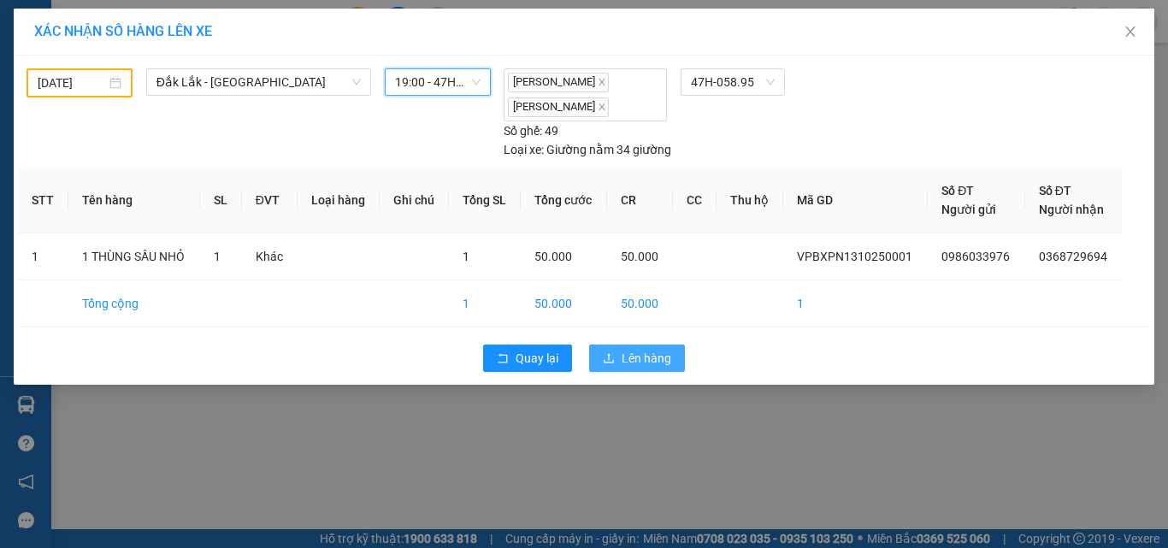
click at [610, 356] on icon "upload" at bounding box center [609, 358] width 12 height 12
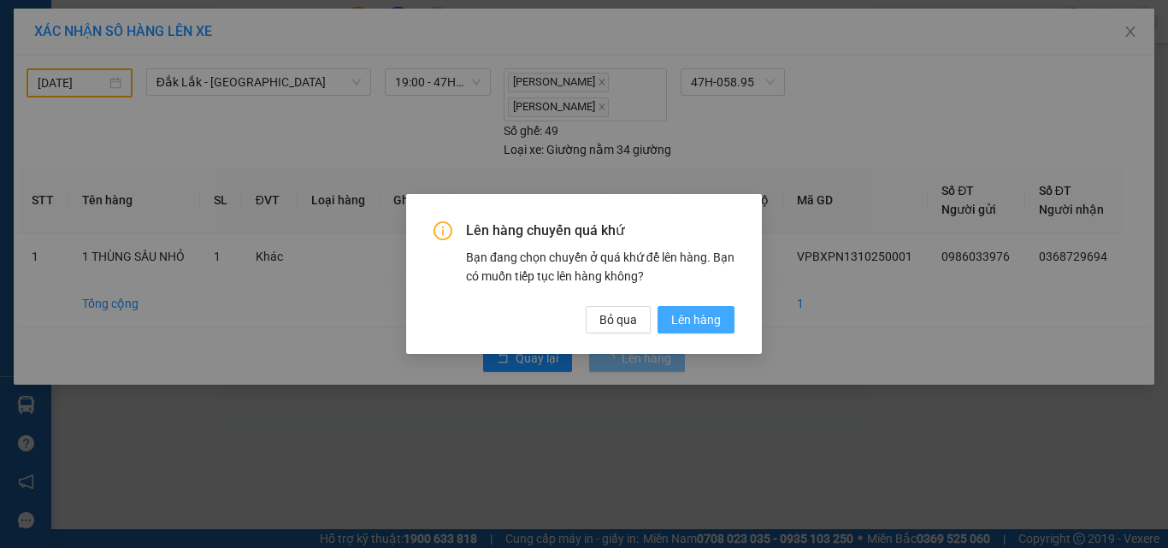
click at [702, 318] on span "Lên hàng" at bounding box center [696, 319] width 50 height 19
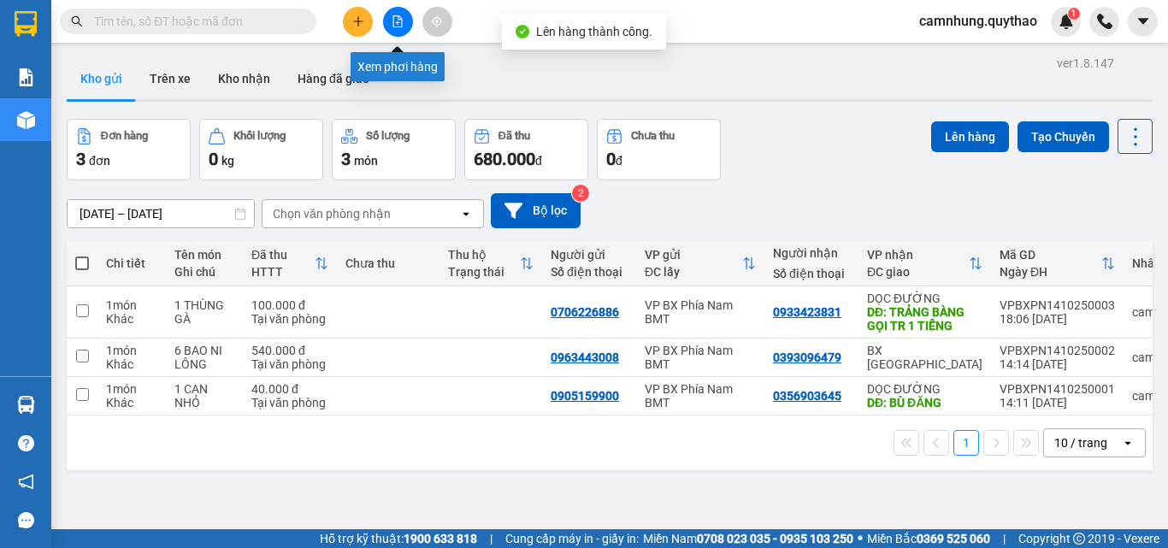
click at [401, 21] on icon "file-add" at bounding box center [397, 21] width 12 height 12
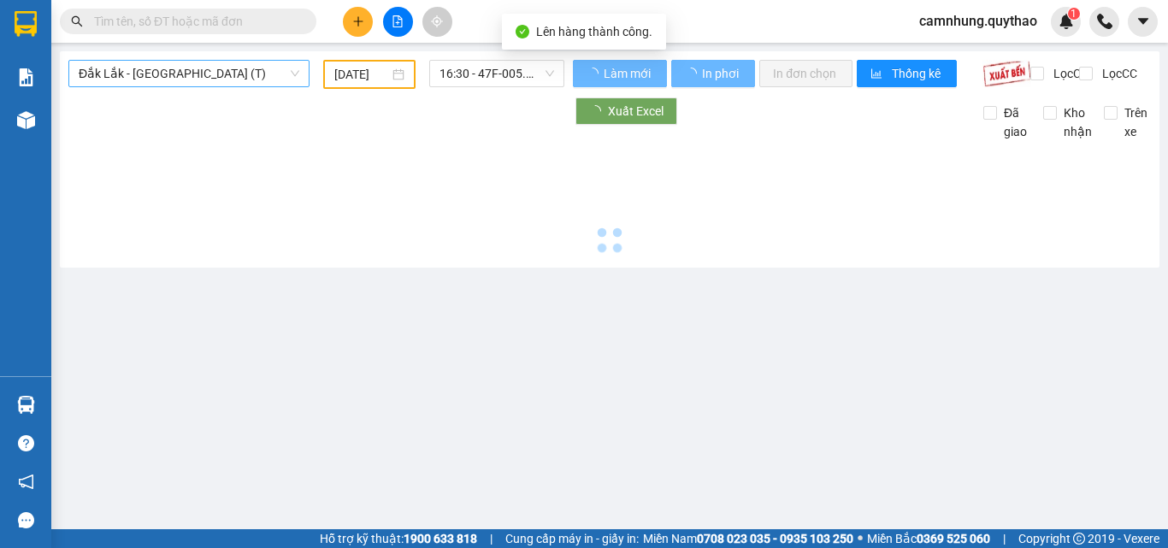
type input "[DATE]"
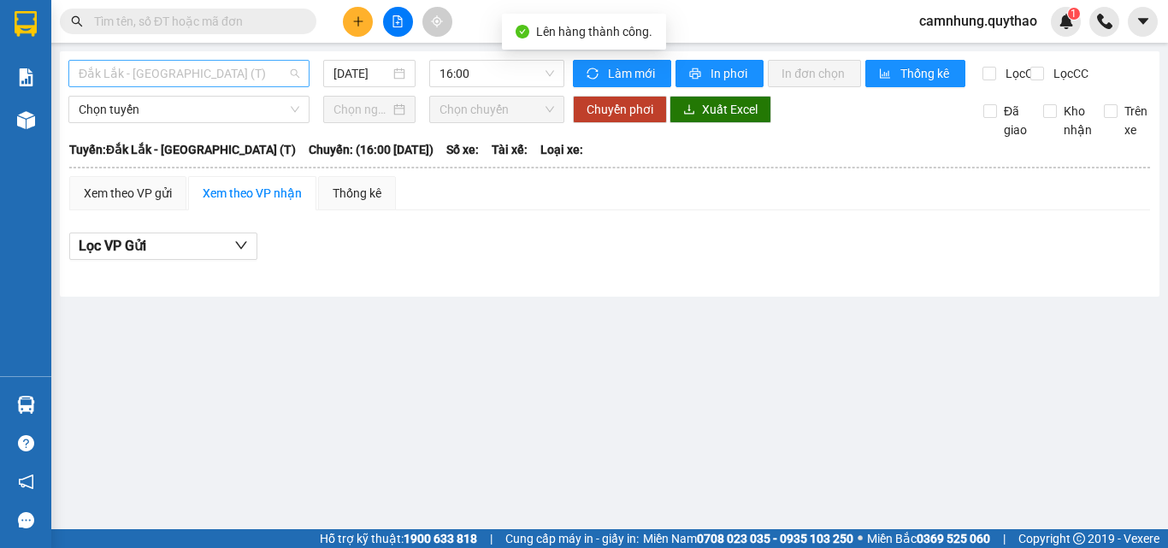
click at [158, 67] on span "Đắk Lắk - [GEOGRAPHIC_DATA] (T)" at bounding box center [189, 74] width 221 height 26
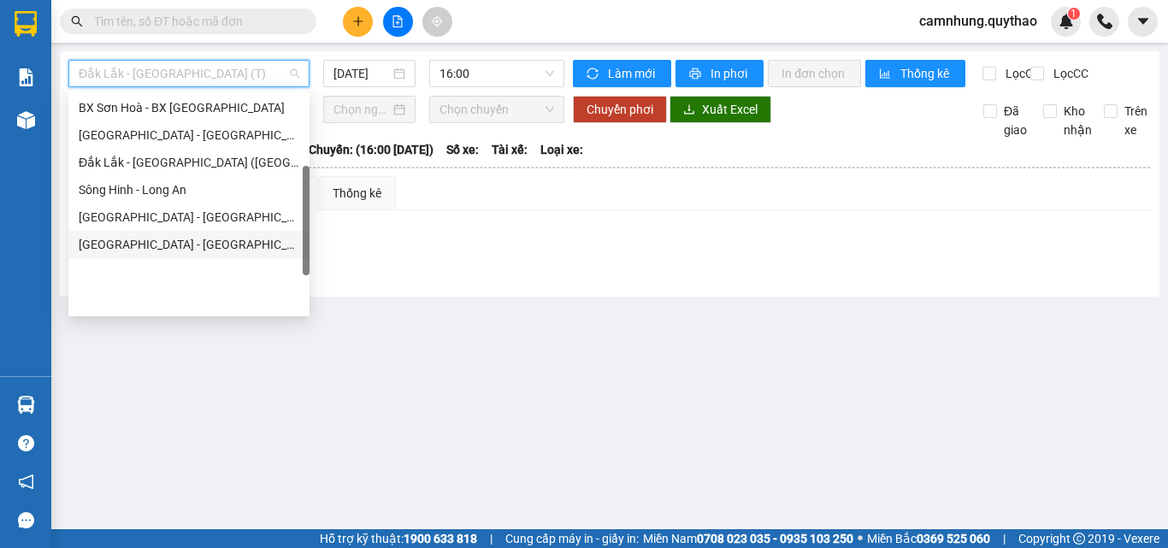
scroll to position [161, 0]
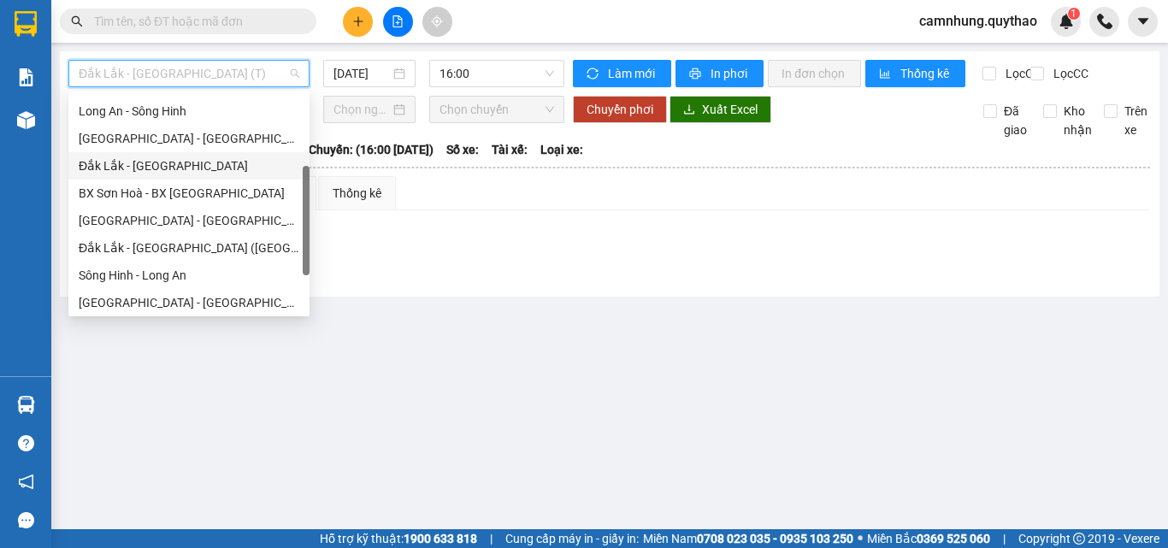
click at [142, 167] on div "Đắk Lắk - [GEOGRAPHIC_DATA]" at bounding box center [189, 165] width 221 height 19
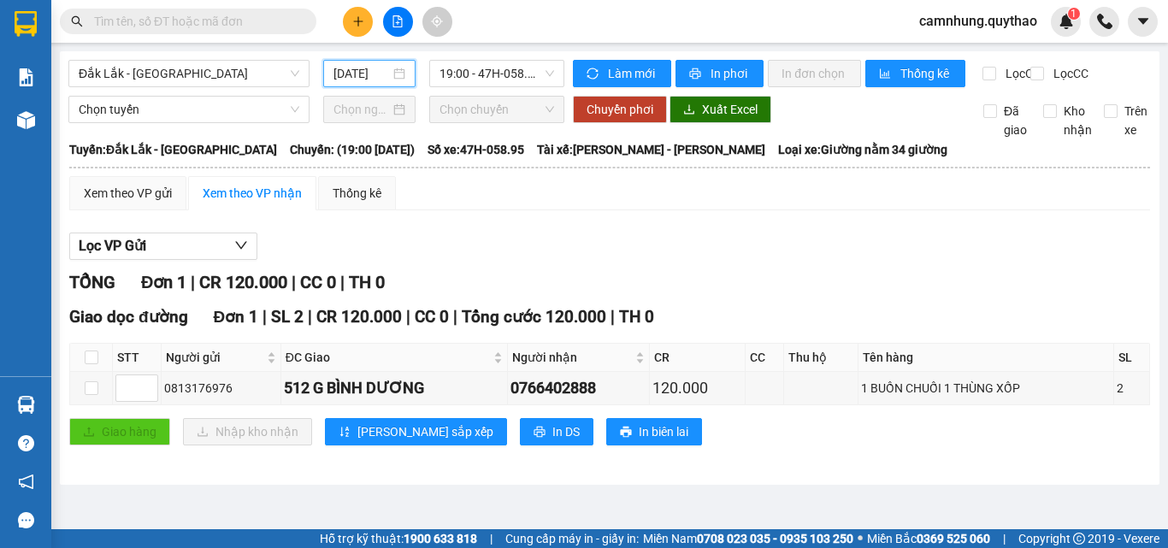
click at [357, 76] on input "[DATE]" at bounding box center [361, 73] width 56 height 19
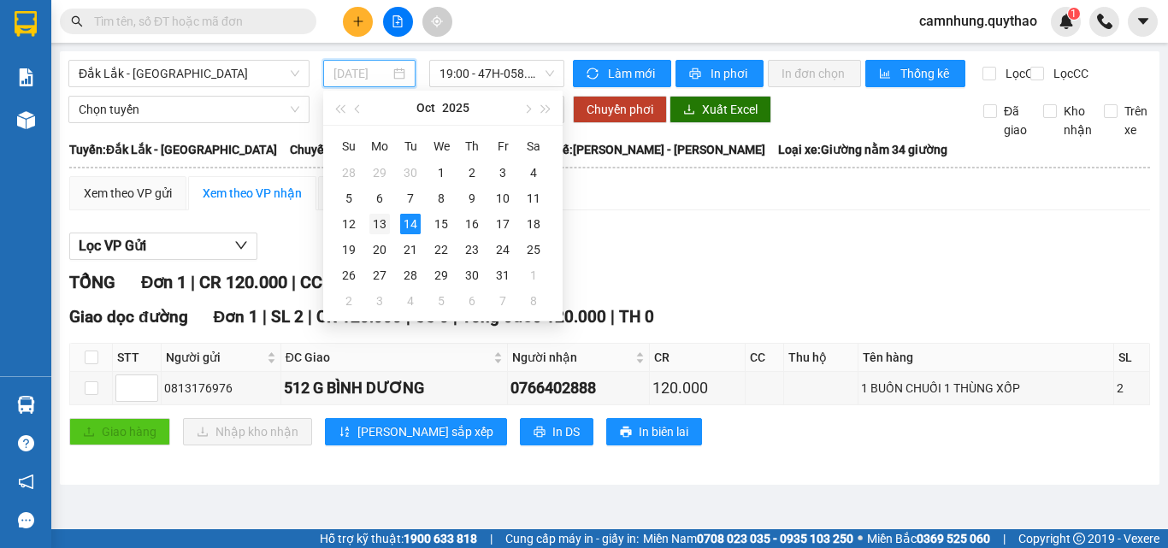
click at [385, 222] on div "13" at bounding box center [379, 224] width 21 height 21
type input "[DATE]"
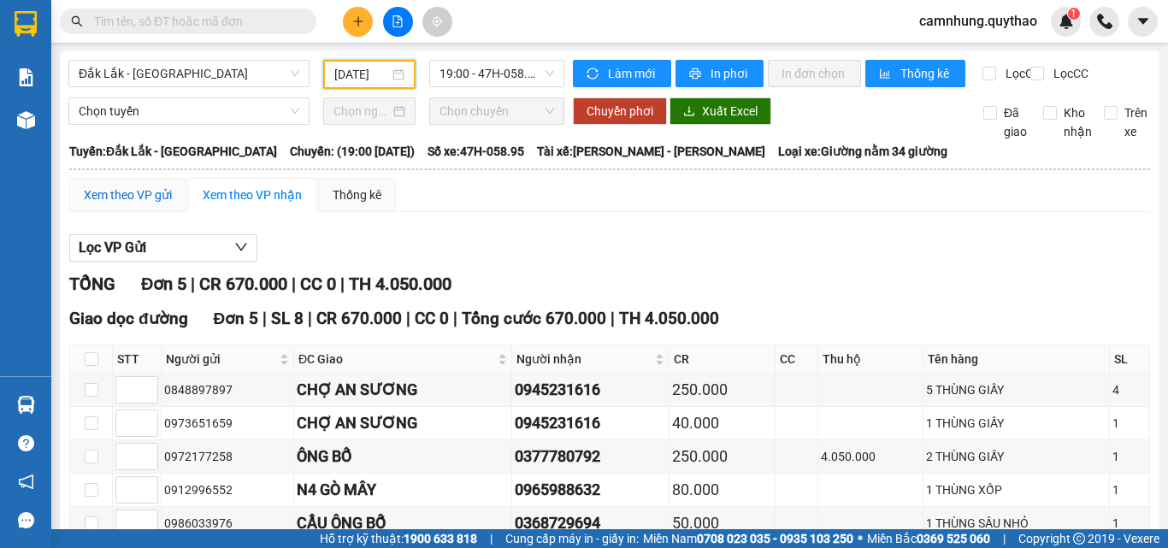
click at [130, 204] on div "Xem theo VP gửi" at bounding box center [128, 194] width 88 height 19
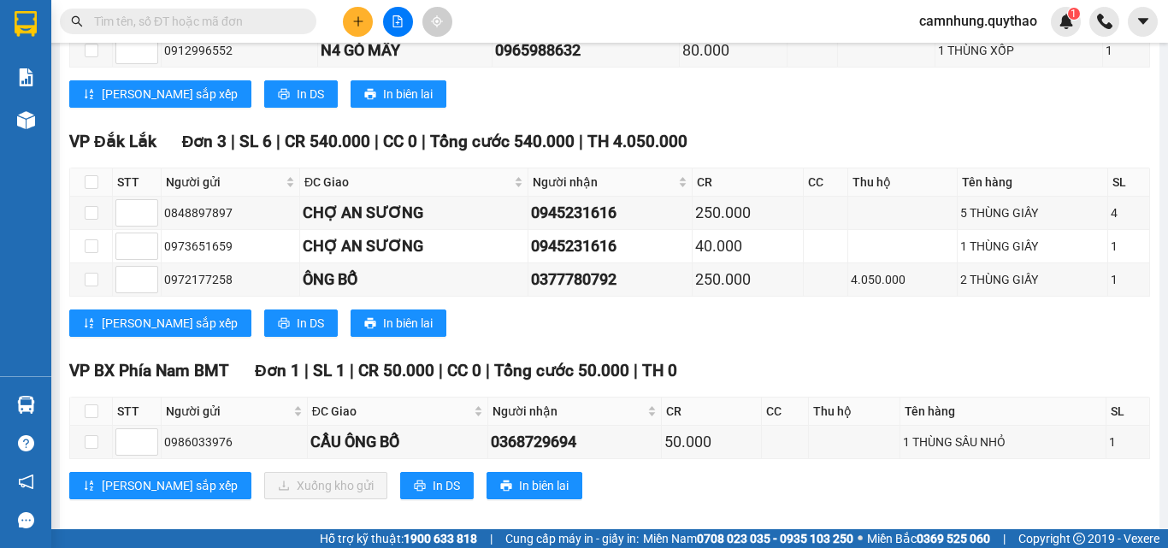
scroll to position [370, 0]
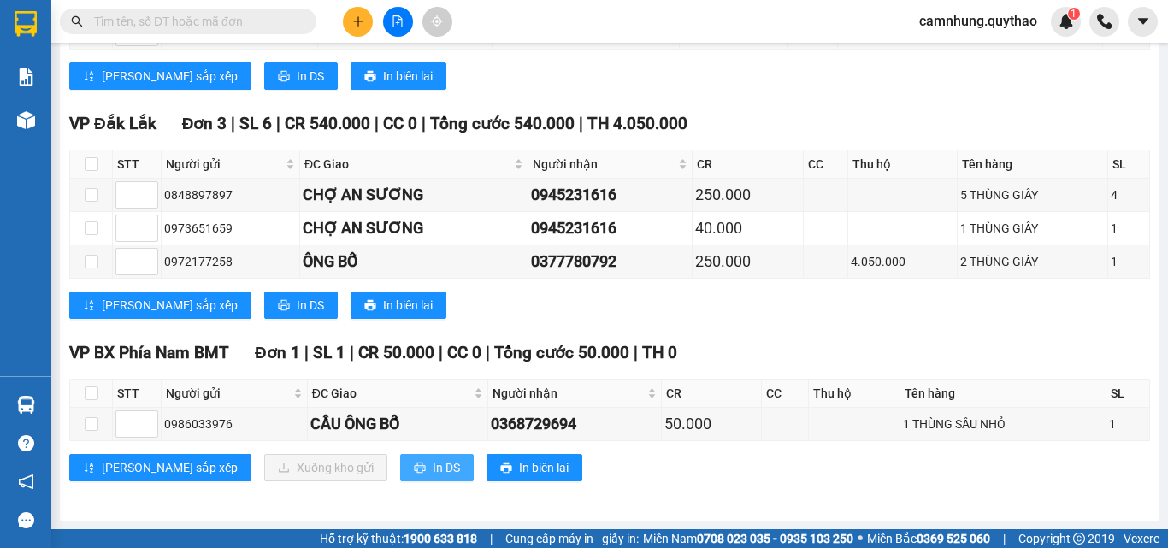
click at [433, 469] on span "In DS" at bounding box center [446, 467] width 27 height 19
